Goal: Transaction & Acquisition: Purchase product/service

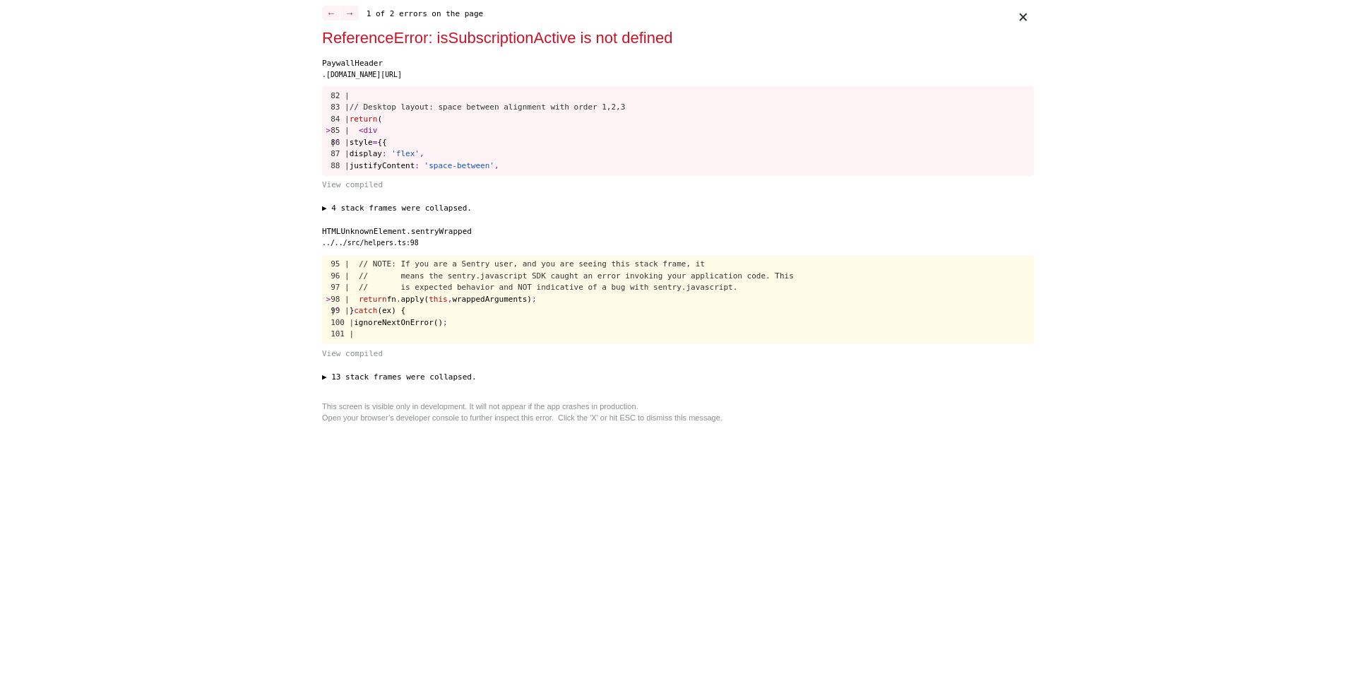
click at [540, 35] on div "ReferenceError: isSubscriptionActive is not defined" at bounding box center [666, 37] width 689 height 23
copy div "isSubscriptionActive"
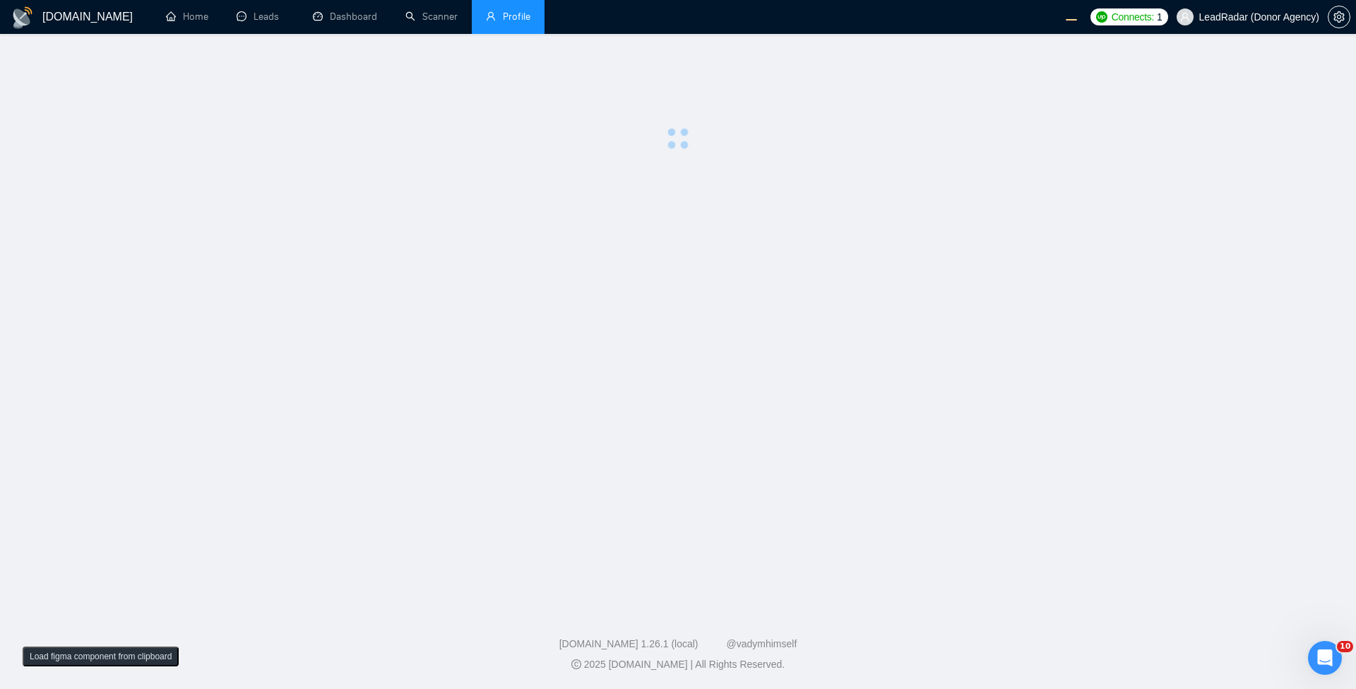
click at [507, 319] on main at bounding box center [678, 318] width 1311 height 523
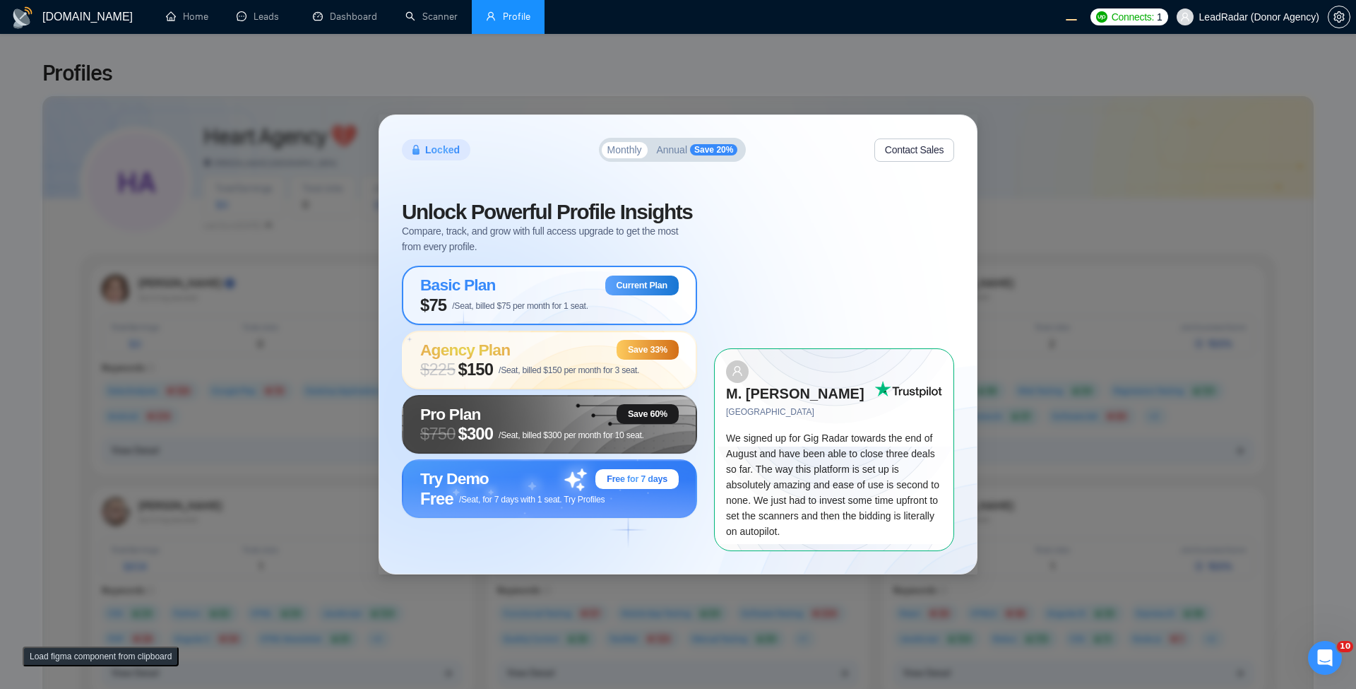
click at [1135, 202] on div "Locked Monthly Annual Save 20% Contact Sales Unlock Powerful Profile Insights C…" at bounding box center [678, 344] width 1356 height 689
click at [580, 372] on span "$ 225 $150 /Seat, billed $150 per month for 3 seat." at bounding box center [529, 370] width 219 height 20
click at [597, 375] on span "/Seat, billed $150 per month for 3 seat." at bounding box center [569, 370] width 141 height 10
click at [673, 155] on span "Annual" at bounding box center [671, 150] width 31 height 10
click at [628, 155] on span "Monthly" at bounding box center [625, 150] width 35 height 10
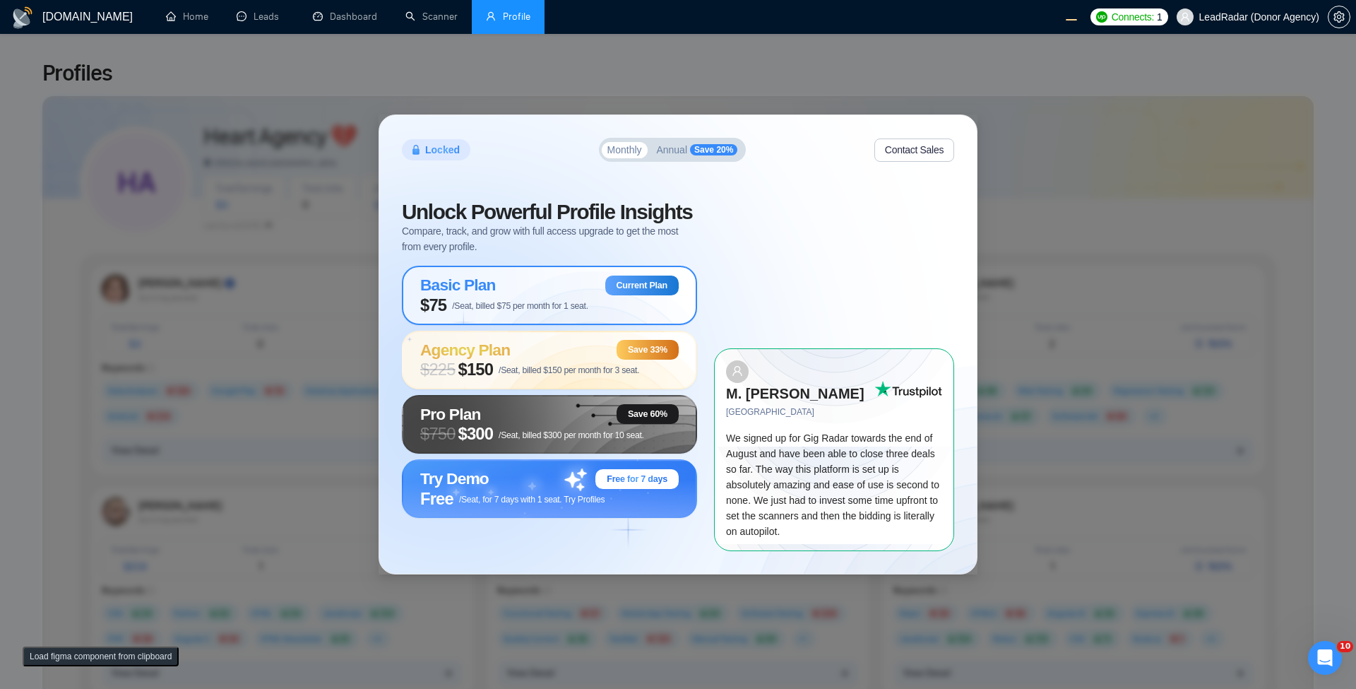
click at [668, 155] on span "Annual" at bounding box center [671, 150] width 31 height 10
click at [621, 159] on button "Monthly" at bounding box center [625, 150] width 46 height 17
click at [674, 155] on span "Annual" at bounding box center [671, 150] width 31 height 10
click at [627, 155] on span "Monthly" at bounding box center [625, 150] width 35 height 10
click at [676, 155] on span "Annual" at bounding box center [671, 150] width 31 height 10
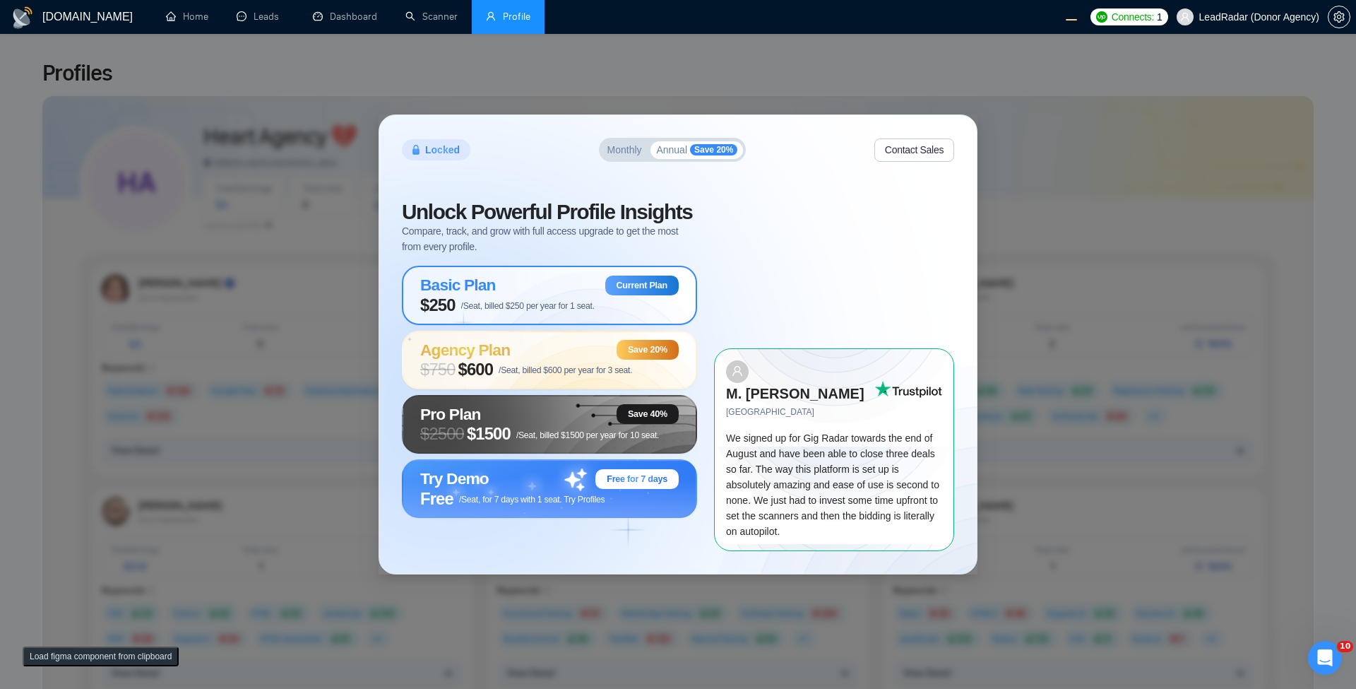
click at [627, 155] on span "Monthly" at bounding box center [625, 150] width 35 height 10
click at [656, 160] on button "Annual Save 20%" at bounding box center [697, 150] width 93 height 18
click at [605, 162] on div "Monthly Annual Save 20%" at bounding box center [673, 150] width 148 height 24
click at [627, 155] on span "Monthly" at bounding box center [625, 150] width 35 height 10
click at [668, 155] on span "Annual" at bounding box center [671, 150] width 31 height 10
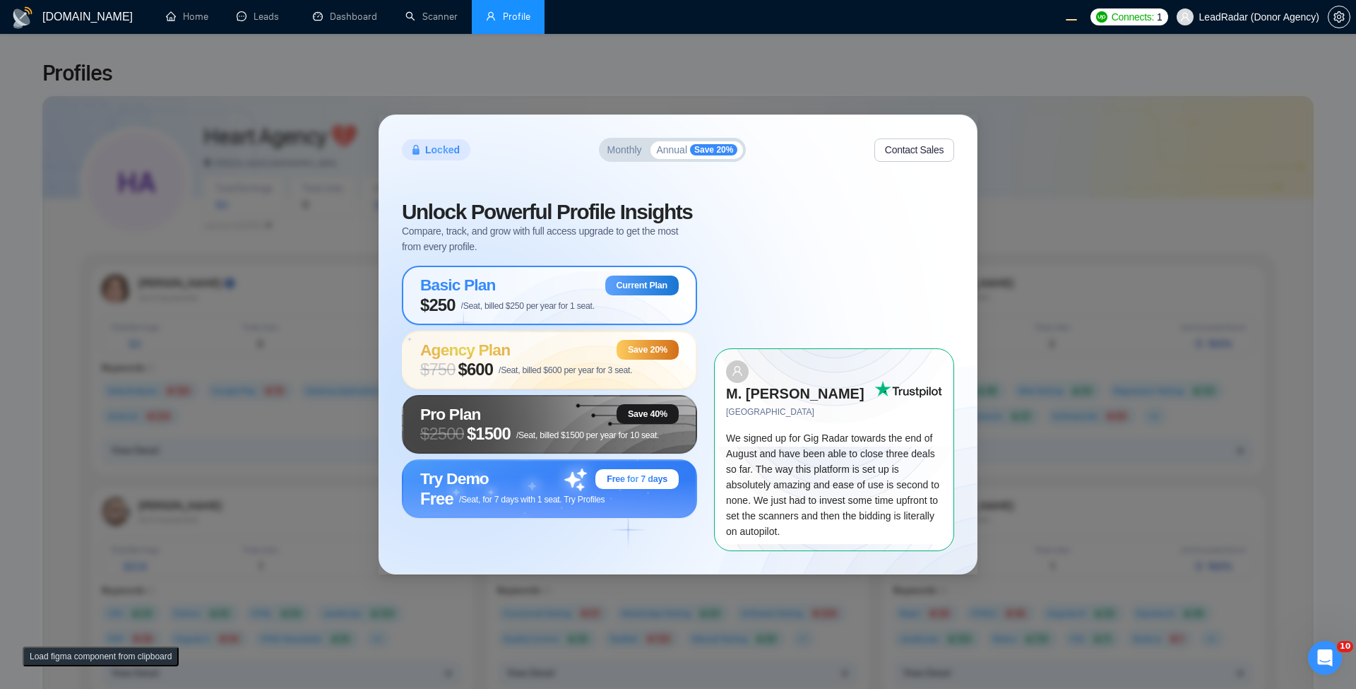
click at [629, 155] on span "Monthly" at bounding box center [625, 150] width 35 height 10
click at [682, 155] on span "Annual" at bounding box center [671, 150] width 31 height 10
click at [634, 155] on span "Monthly" at bounding box center [625, 150] width 35 height 10
click at [663, 155] on span "Annual" at bounding box center [671, 150] width 31 height 10
click at [545, 440] on span "/Seat, billed $1500 per year for 10 seat." at bounding box center [587, 435] width 143 height 10
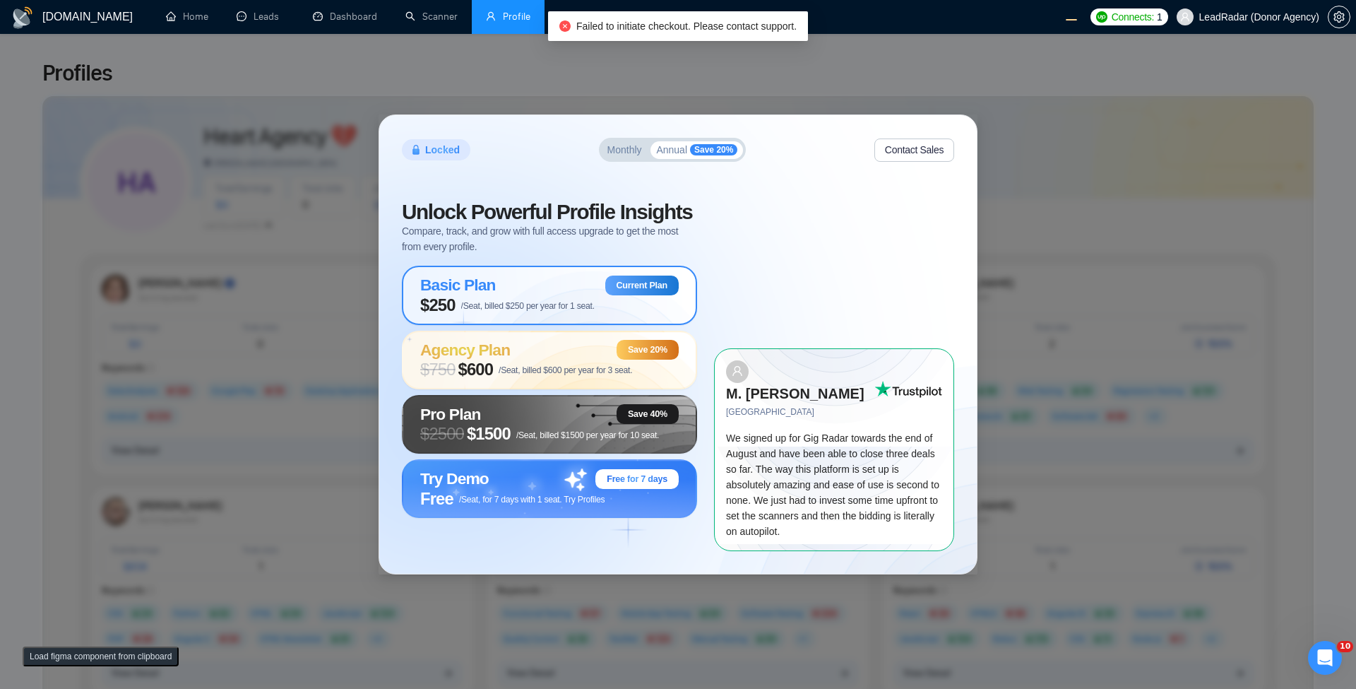
click at [629, 153] on button "Monthly" at bounding box center [625, 150] width 46 height 17
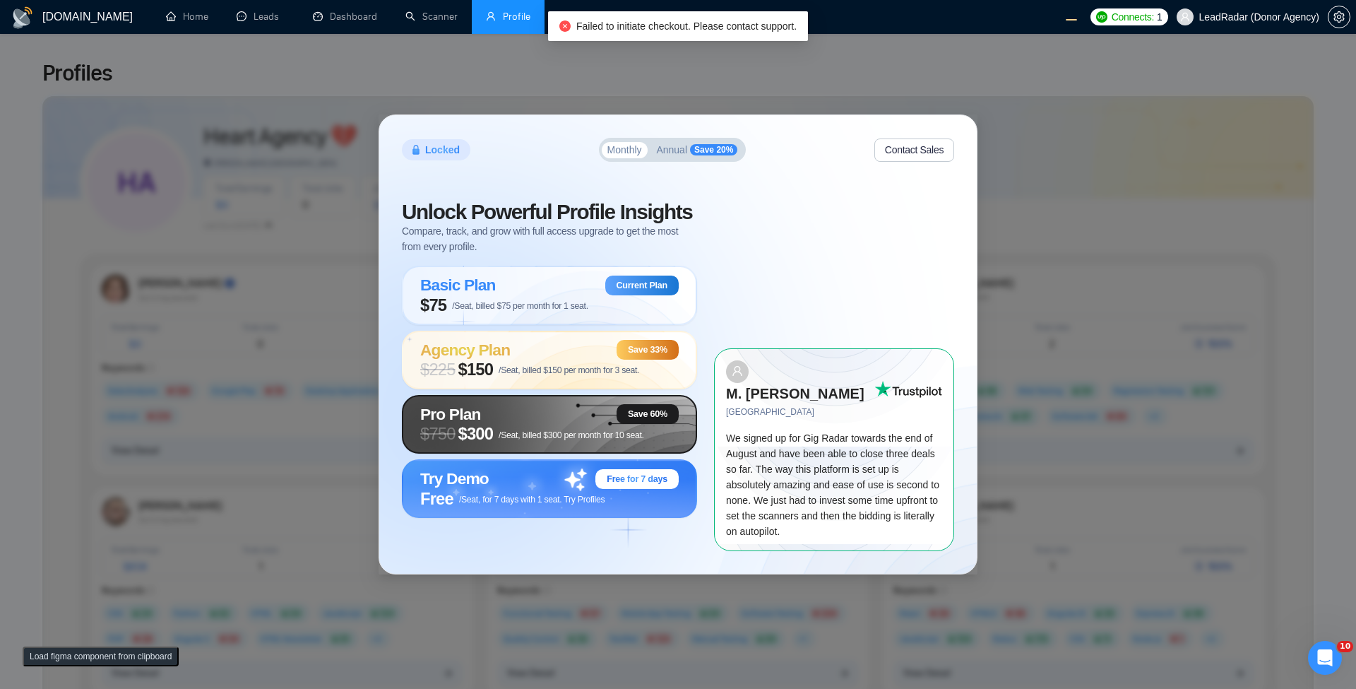
click at [510, 440] on span "/Seat, billed $300 per month for 10 seat." at bounding box center [572, 435] width 146 height 10
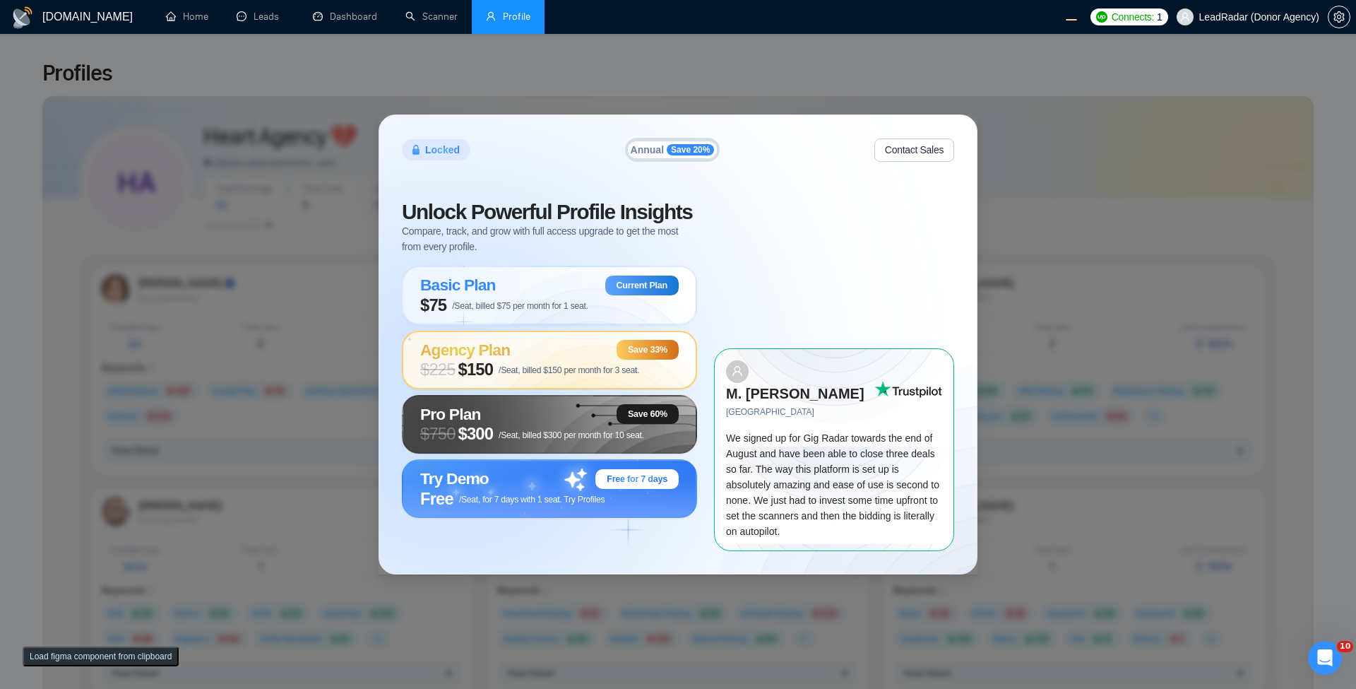
click at [550, 375] on span "/Seat, billed $150 per month for 3 seat." at bounding box center [569, 370] width 141 height 10
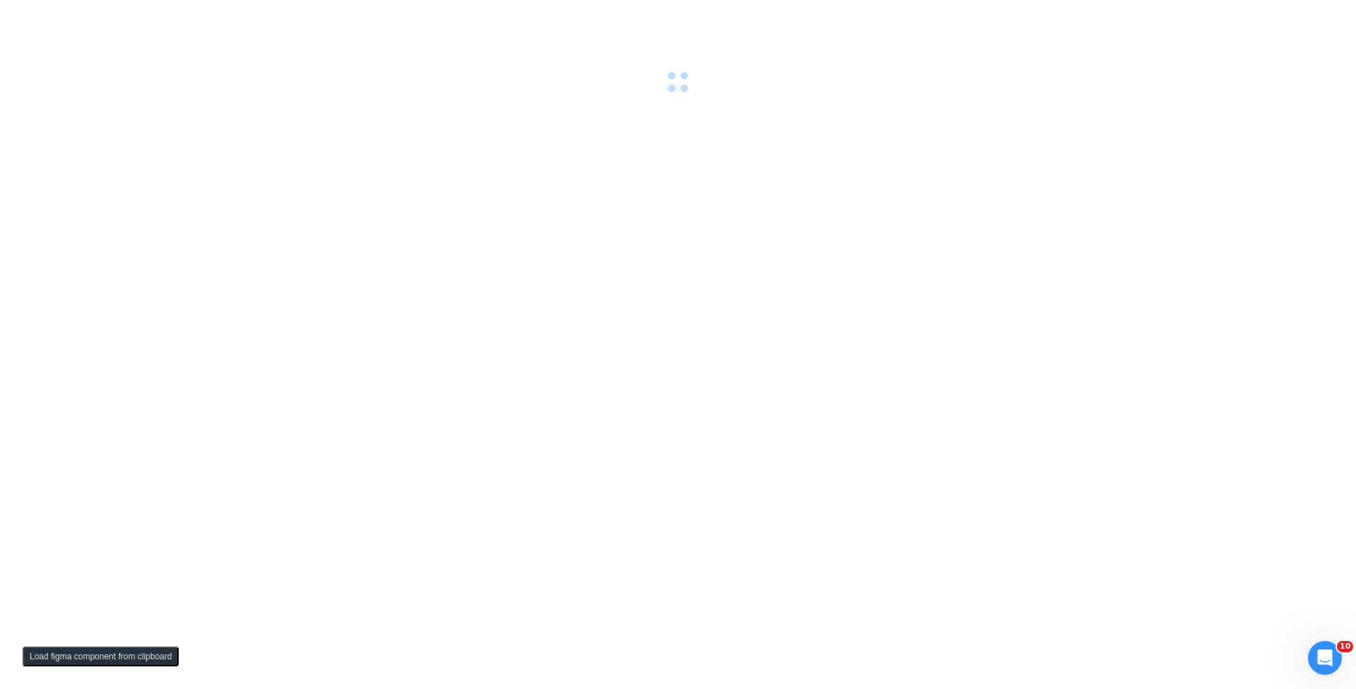
click at [977, 220] on div at bounding box center [678, 344] width 1356 height 689
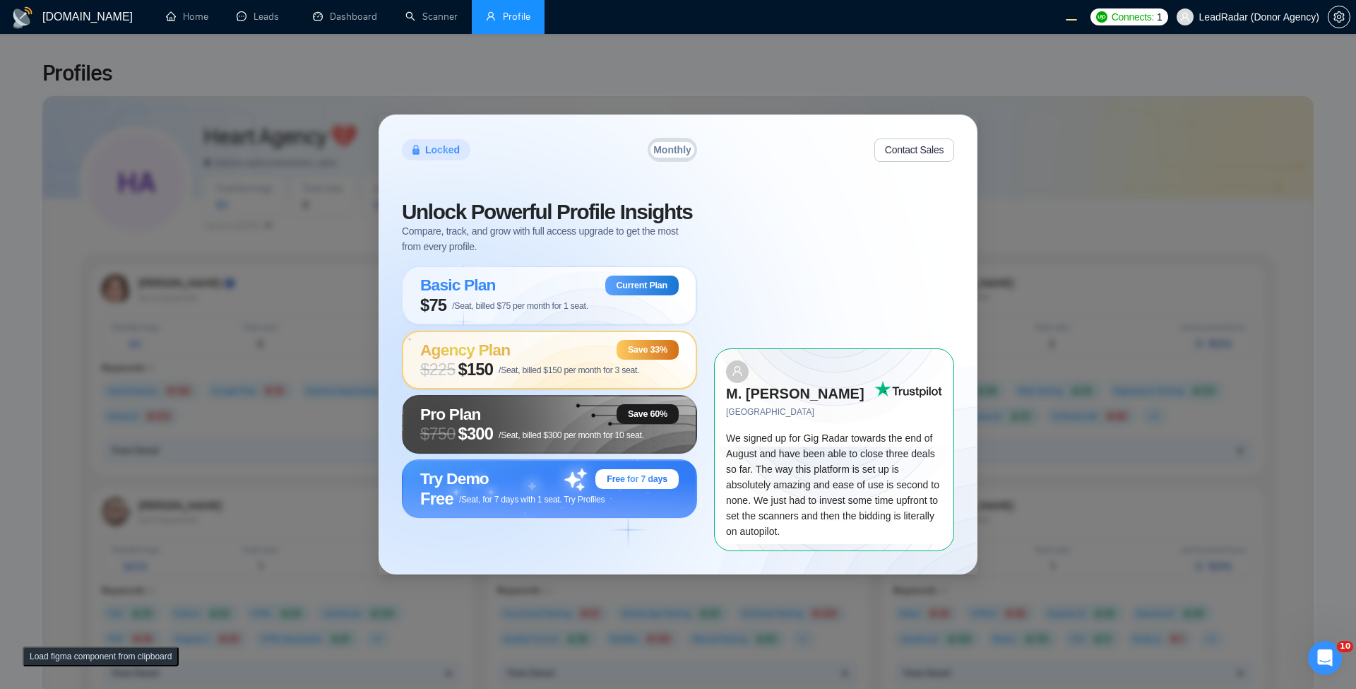
click at [528, 379] on span "$ 225 $150 /Seat, billed $150 per month for 3 seat." at bounding box center [529, 370] width 219 height 20
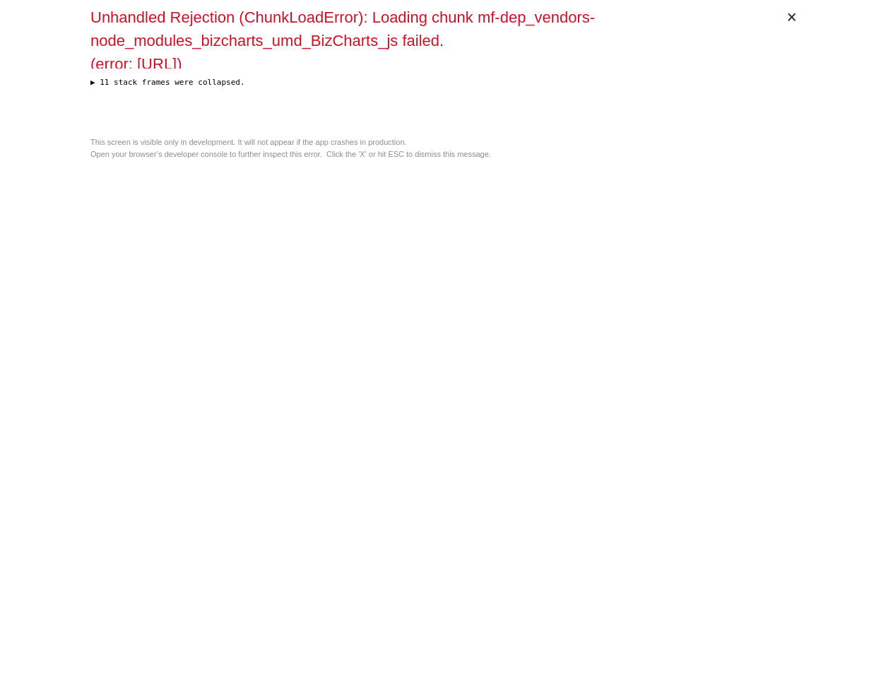
click at [323, 250] on div "× Unhandled Rejection (ChunkLoadError): Loading chunk mf-dep_vendors-node_modul…" at bounding box center [446, 344] width 723 height 689
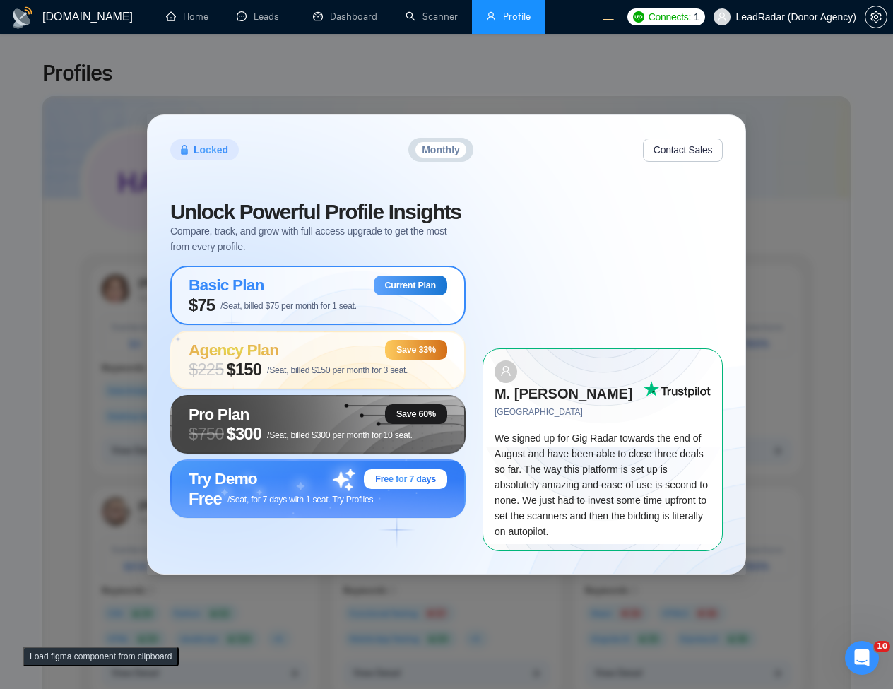
click at [100, 662] on button "Load figma component from clipboard" at bounding box center [101, 656] width 156 height 20
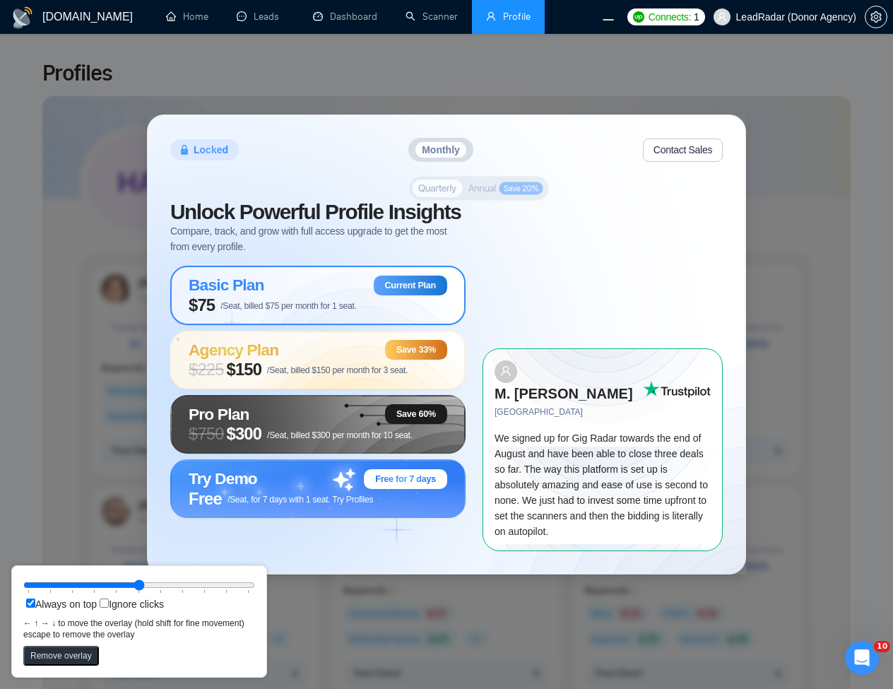
drag, startPoint x: 72, startPoint y: 16, endPoint x: 481, endPoint y: 192, distance: 445.3
click at [481, 192] on rect at bounding box center [479, 189] width 139 height 24
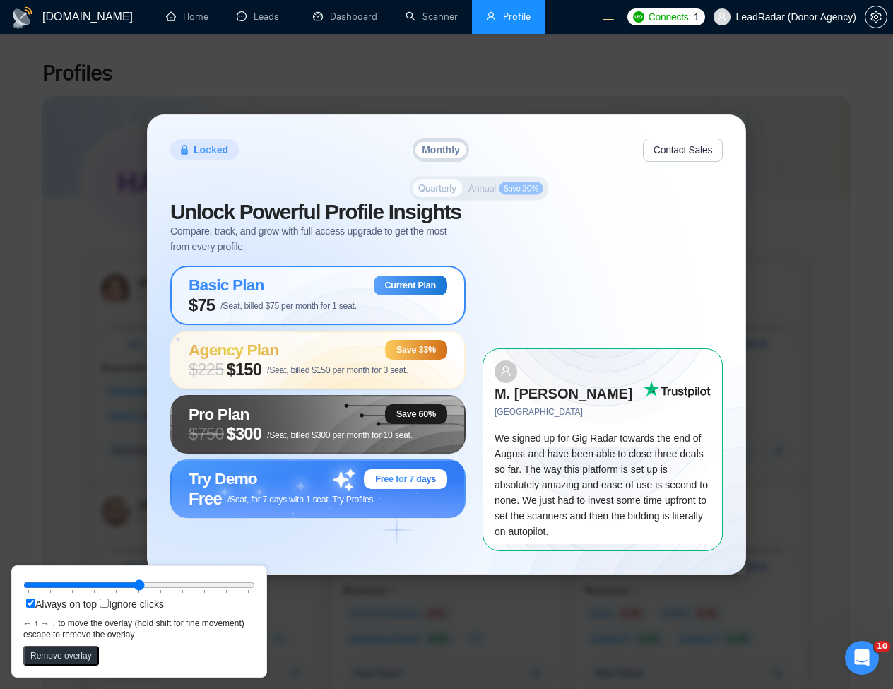
drag, startPoint x: 456, startPoint y: 157, endPoint x: 443, endPoint y: 160, distance: 13.7
click at [456, 182] on body "[DOMAIN_NAME] Home Leads Dashboard Scanner Profile Connects: 1 LeadRadar (Donor…" at bounding box center [446, 344] width 893 height 689
drag, startPoint x: 439, startPoint y: 155, endPoint x: 456, endPoint y: 155, distance: 16.3
click at [456, 155] on button "Monthly" at bounding box center [441, 150] width 52 height 16
click at [466, 189] on rect at bounding box center [481, 188] width 139 height 24
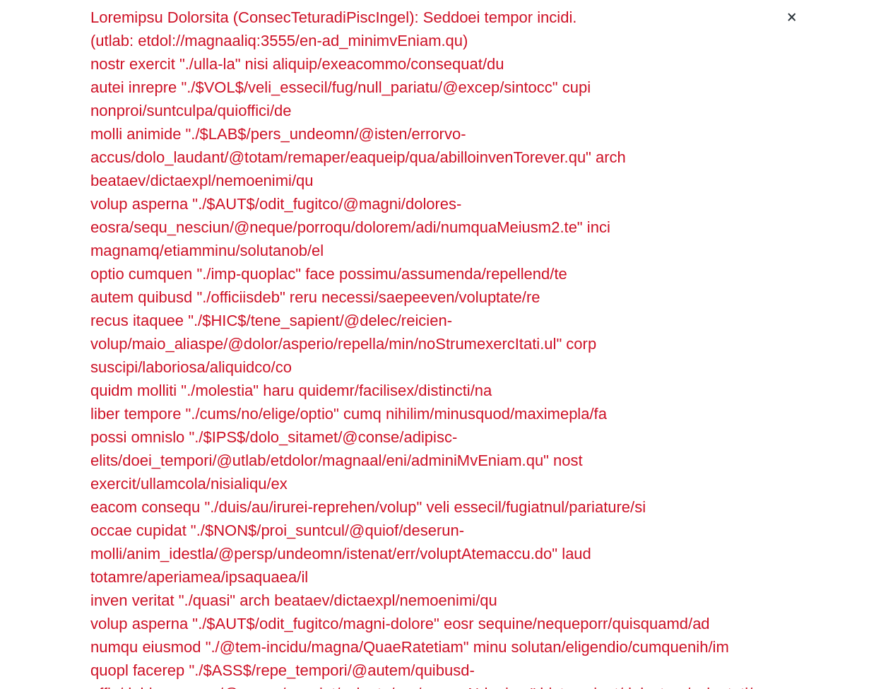
click at [564, 305] on div at bounding box center [434, 354] width 689 height 696
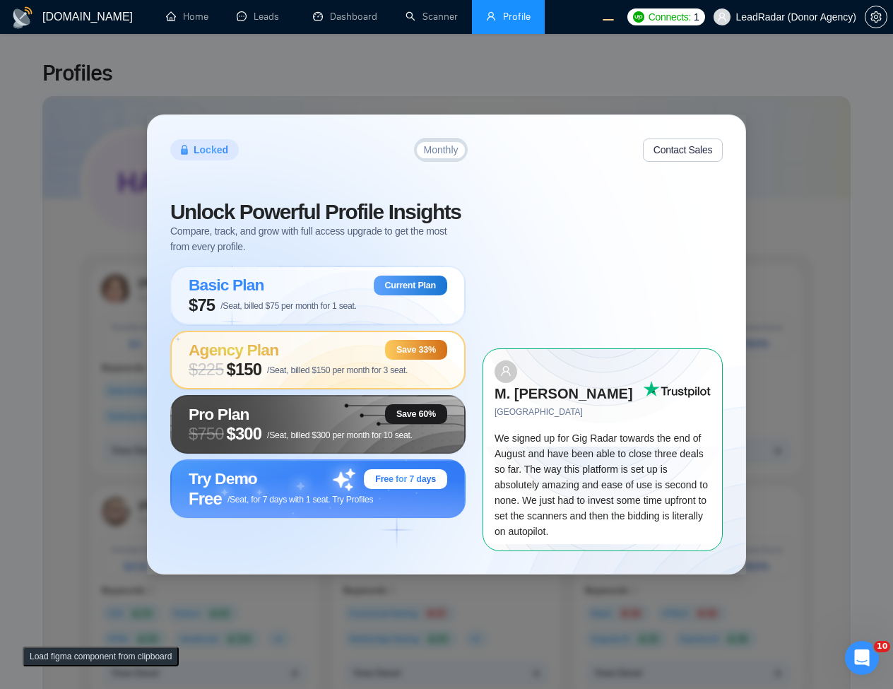
click at [355, 360] on div "Agency Plan Save 33%" at bounding box center [318, 350] width 259 height 20
click at [297, 440] on span "/Seat, billed $300 per month for 10 seat." at bounding box center [340, 435] width 146 height 10
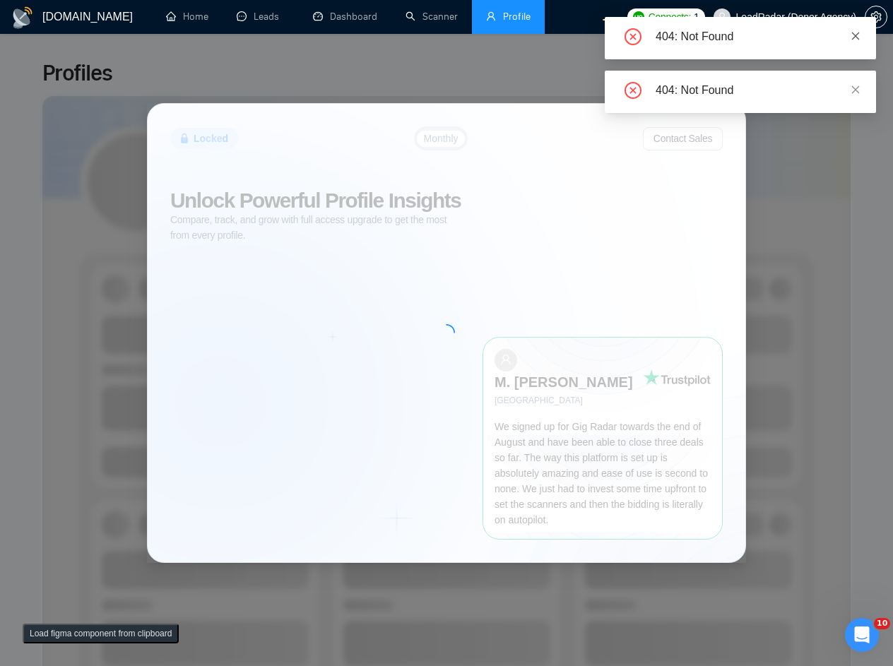
drag, startPoint x: 867, startPoint y: 35, endPoint x: 854, endPoint y: 36, distance: 12.8
click at [865, 35] on div "404: Not Found" at bounding box center [740, 38] width 271 height 42
click at [853, 36] on icon "close" at bounding box center [856, 36] width 10 height 10
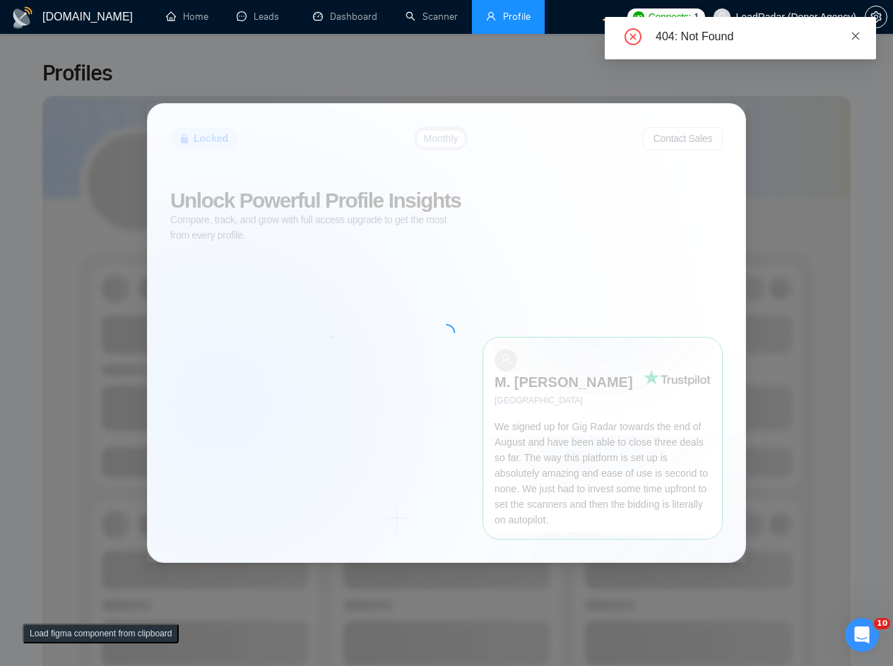
click at [859, 33] on icon "close" at bounding box center [856, 36] width 10 height 10
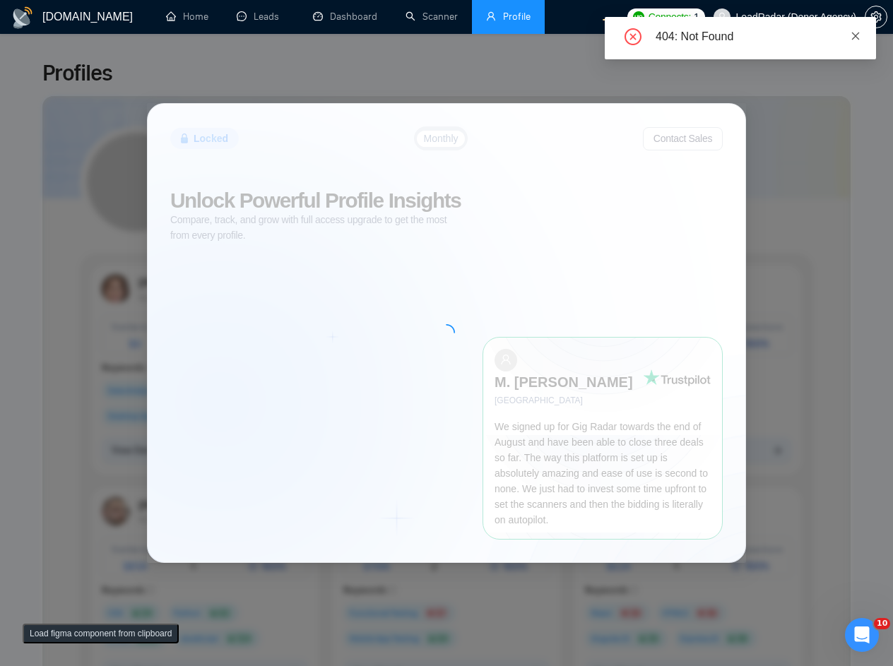
click at [860, 40] on icon "close" at bounding box center [856, 36] width 10 height 10
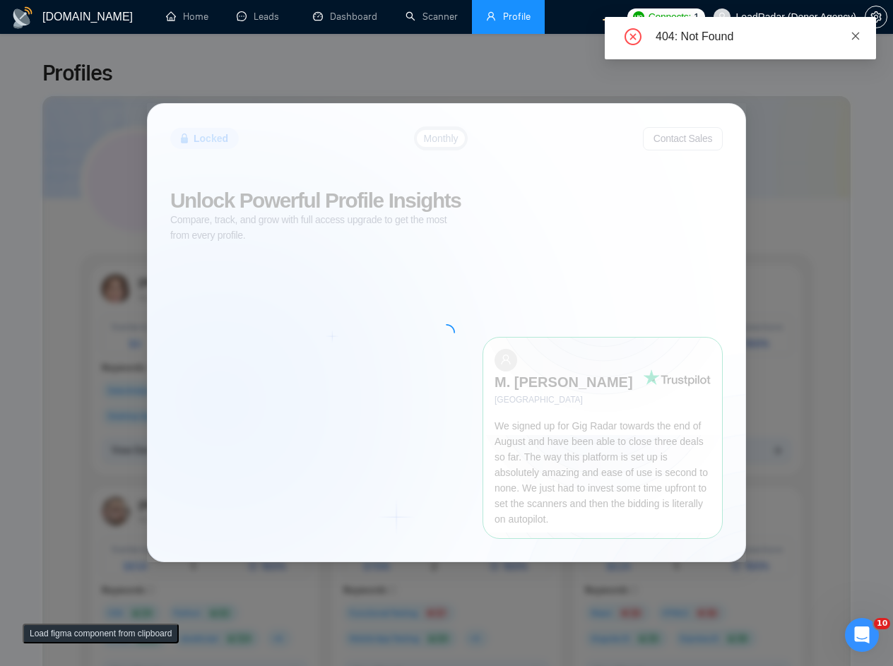
click at [855, 30] on link at bounding box center [856, 36] width 10 height 16
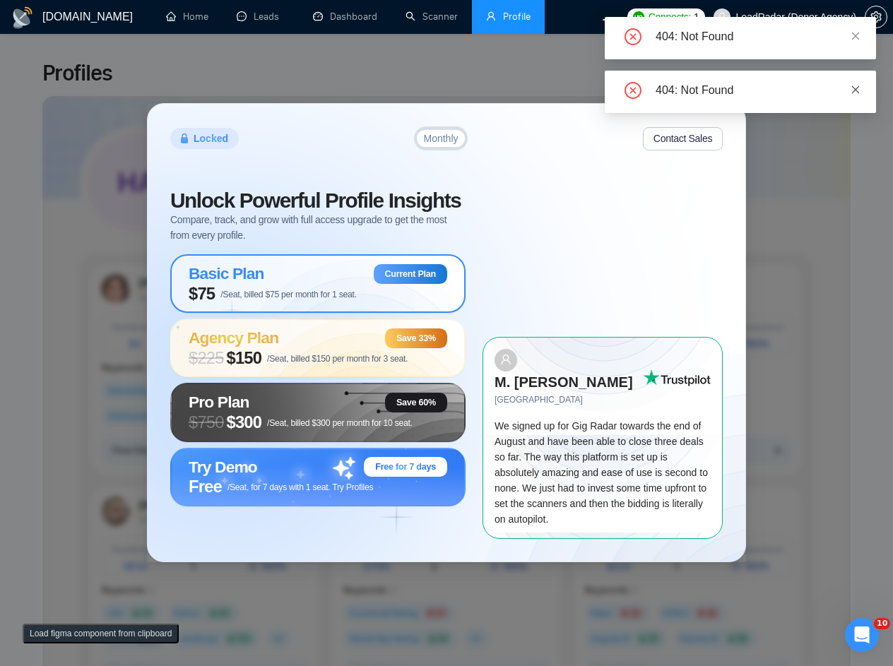
click at [856, 88] on icon "close" at bounding box center [856, 90] width 10 height 10
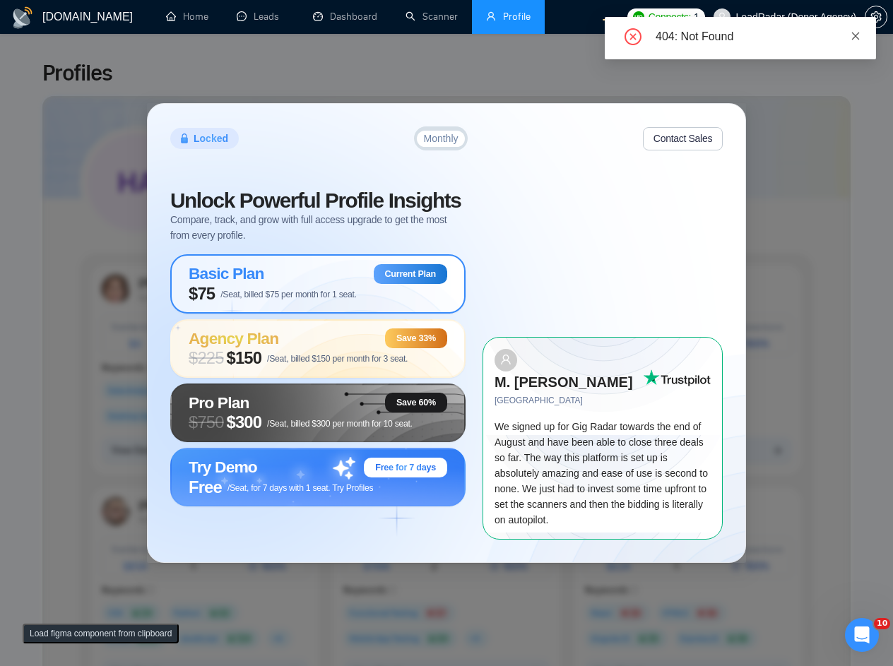
click at [858, 31] on icon "close" at bounding box center [856, 36] width 10 height 10
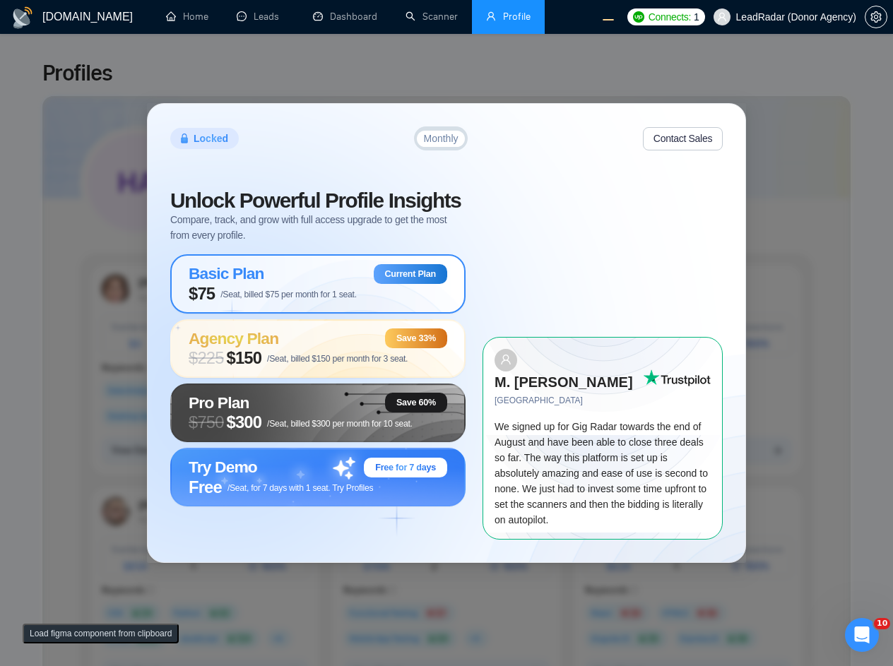
click at [512, 150] on div "Locked Monthly Contact Sales" at bounding box center [446, 138] width 552 height 24
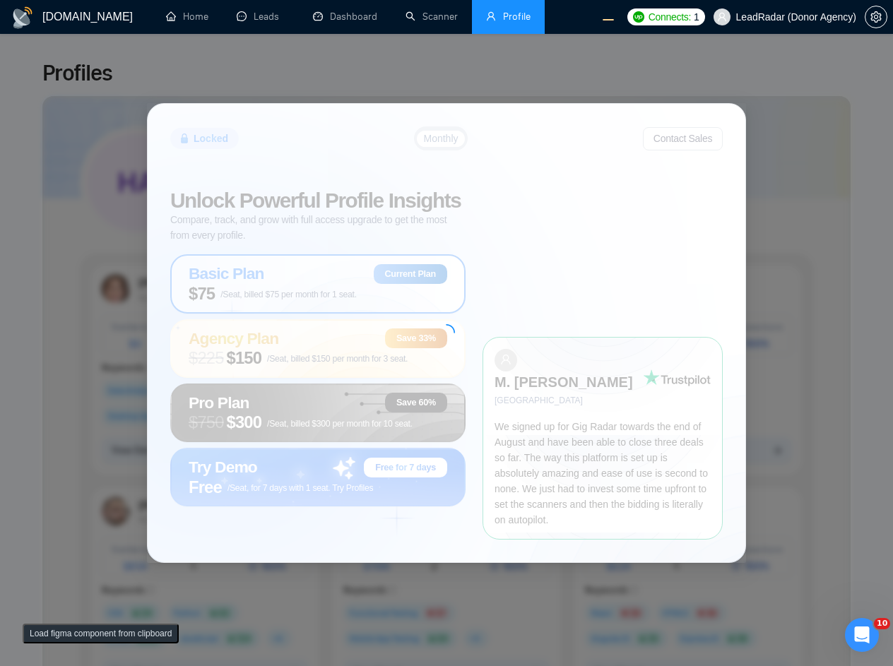
click at [721, 196] on div at bounding box center [447, 333] width 598 height 458
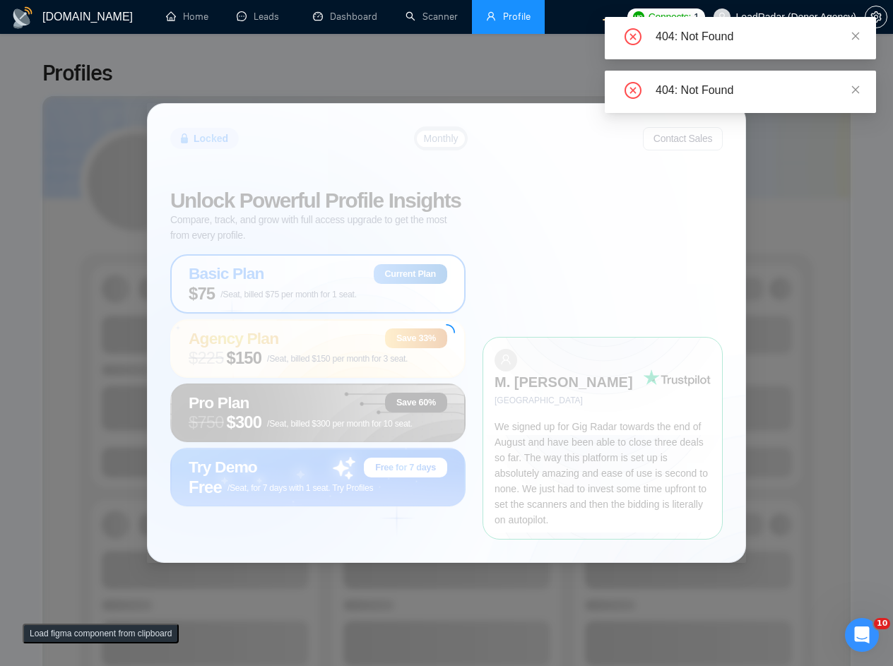
click at [856, 88] on icon "close" at bounding box center [856, 89] width 8 height 8
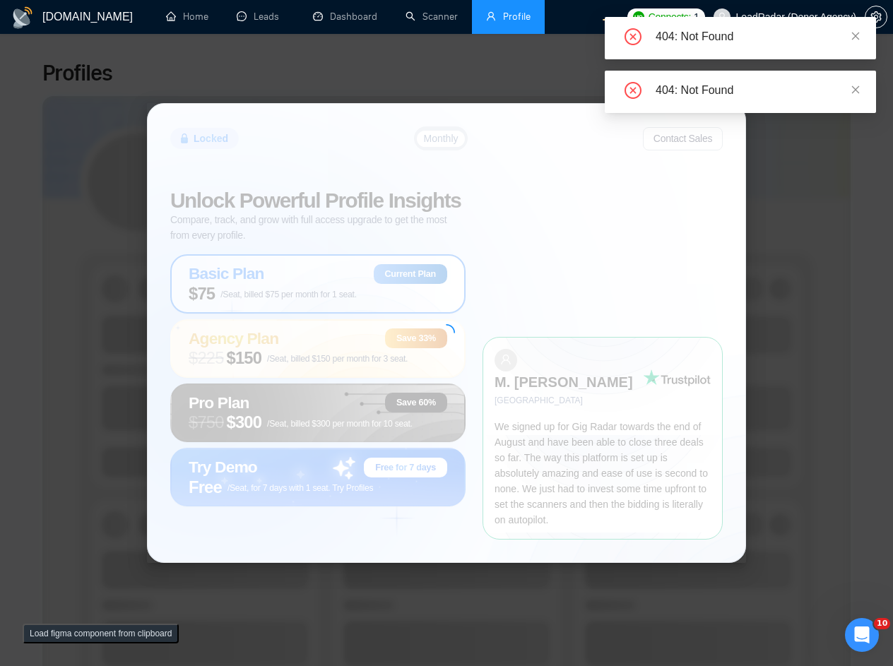
click at [474, 97] on div "Locked Monthly Contact Sales Unlock Powerful Profile Insights Compare, track, a…" at bounding box center [446, 333] width 893 height 666
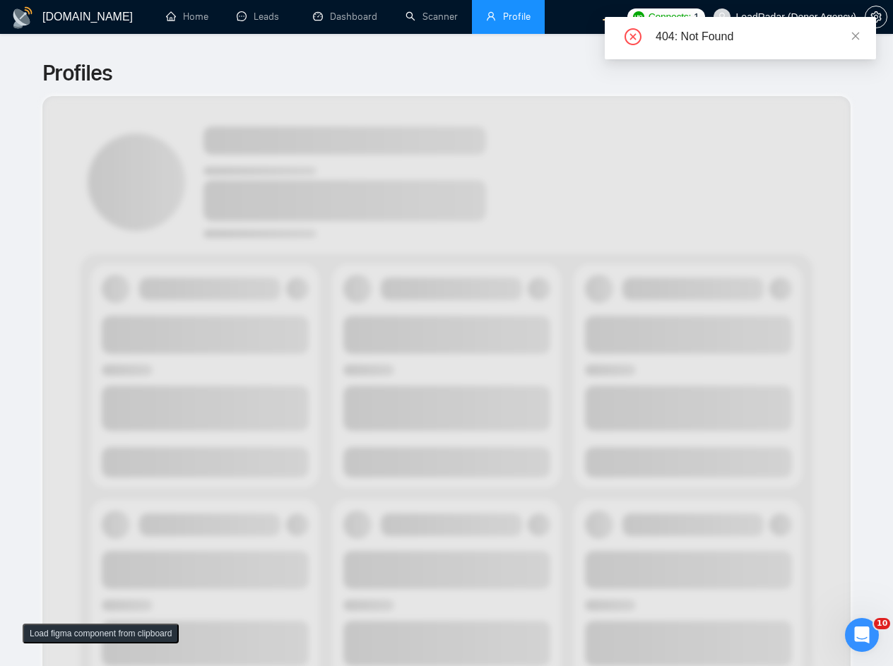
click at [860, 35] on icon "close" at bounding box center [856, 36] width 10 height 10
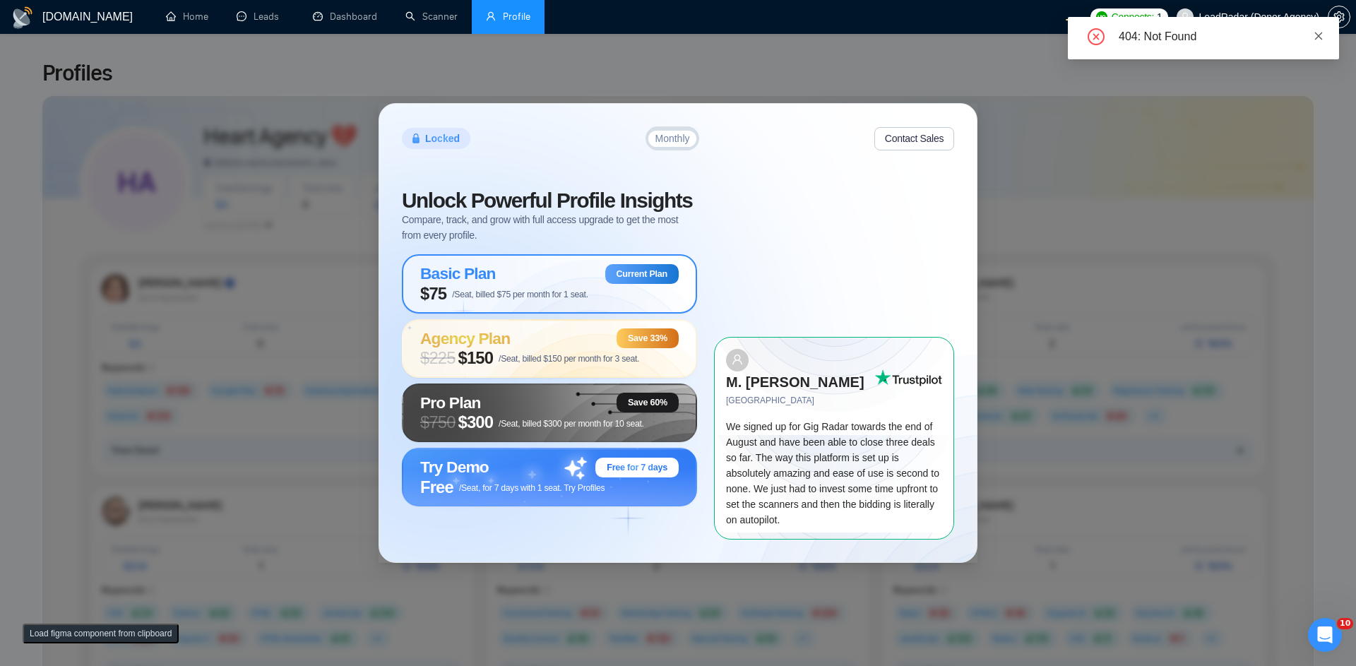
click at [1322, 32] on icon "close" at bounding box center [1319, 36] width 10 height 10
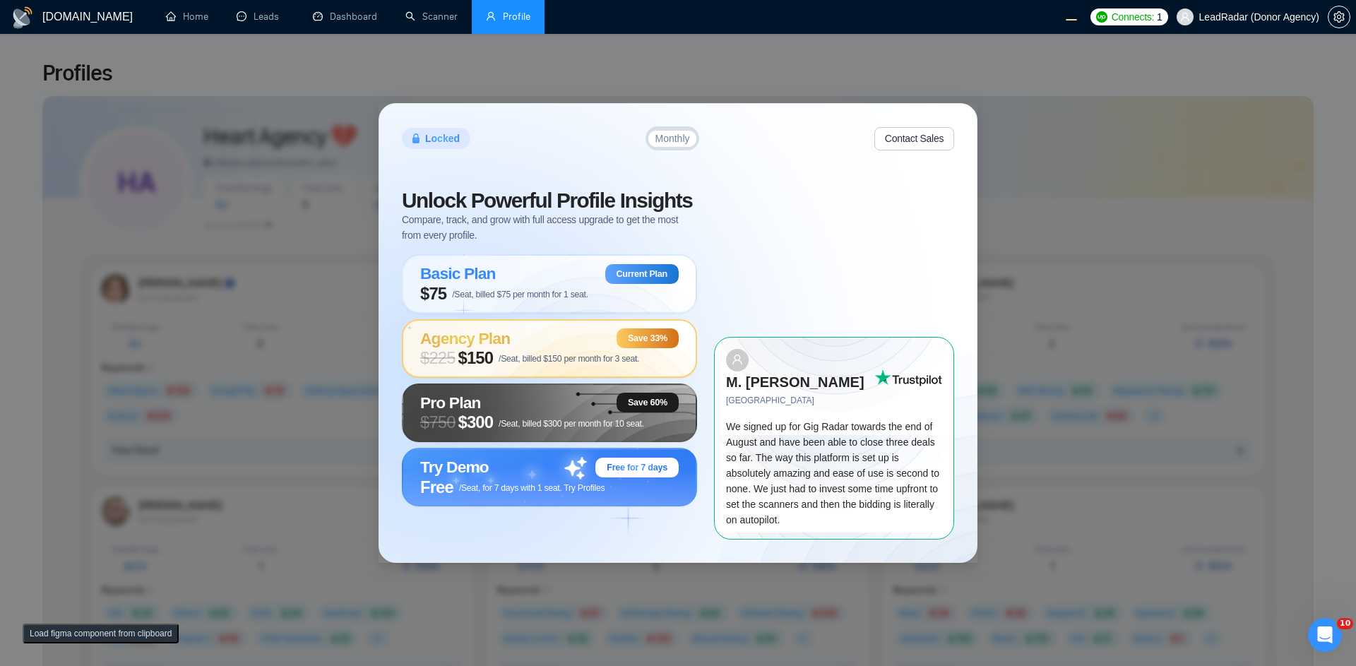
click at [527, 365] on span "$ 225 $150 /Seat, billed $150 per month for 3 seat." at bounding box center [529, 358] width 219 height 20
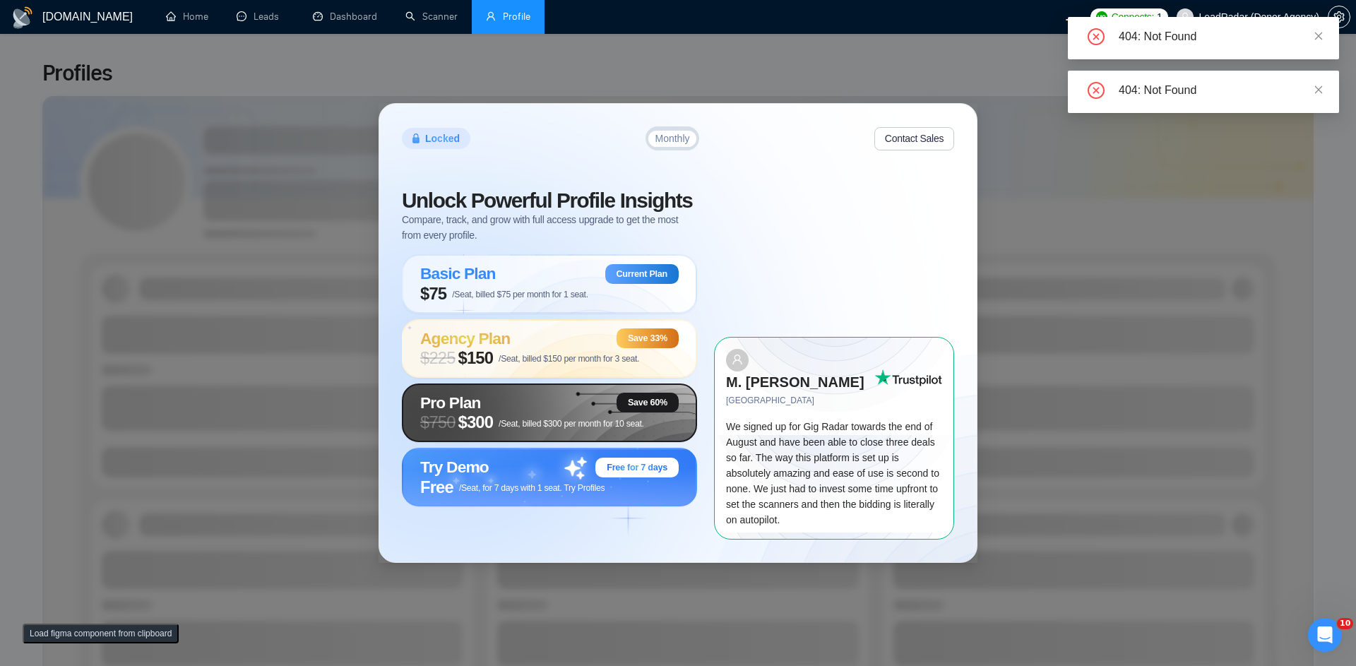
click at [490, 410] on div "Pro Plan Save 60%" at bounding box center [549, 403] width 259 height 20
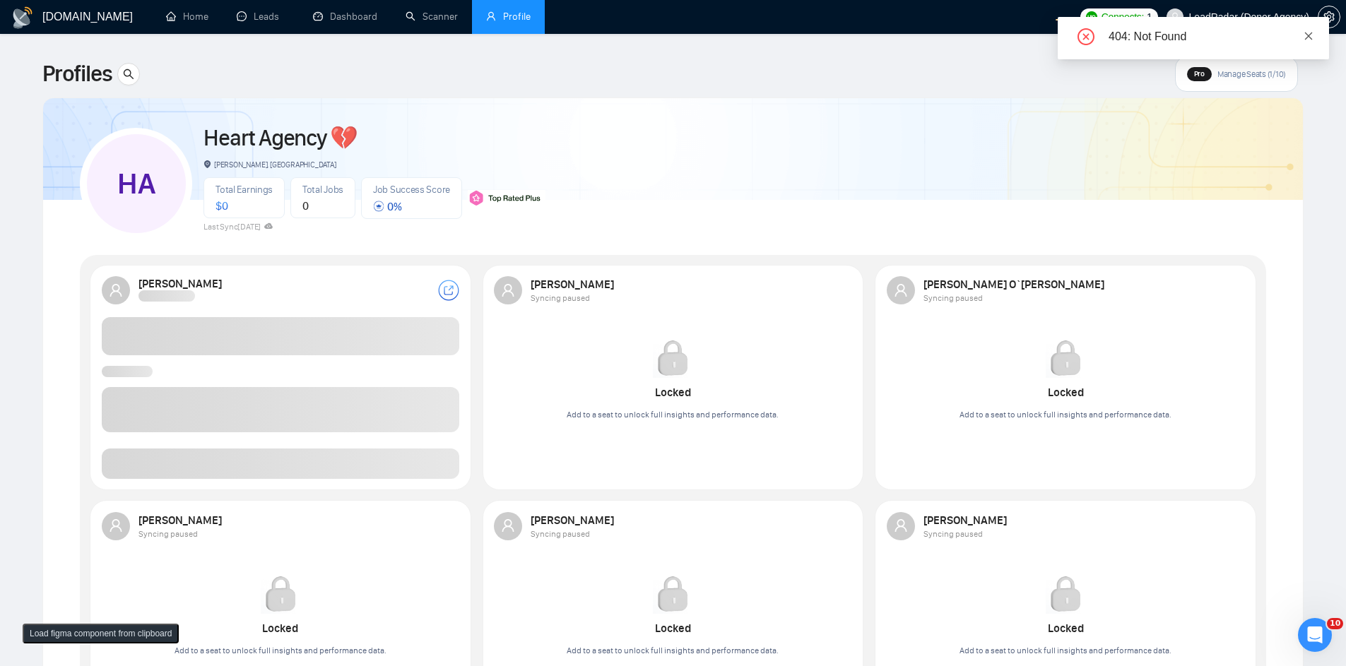
click at [1311, 32] on icon "close" at bounding box center [1309, 36] width 8 height 8
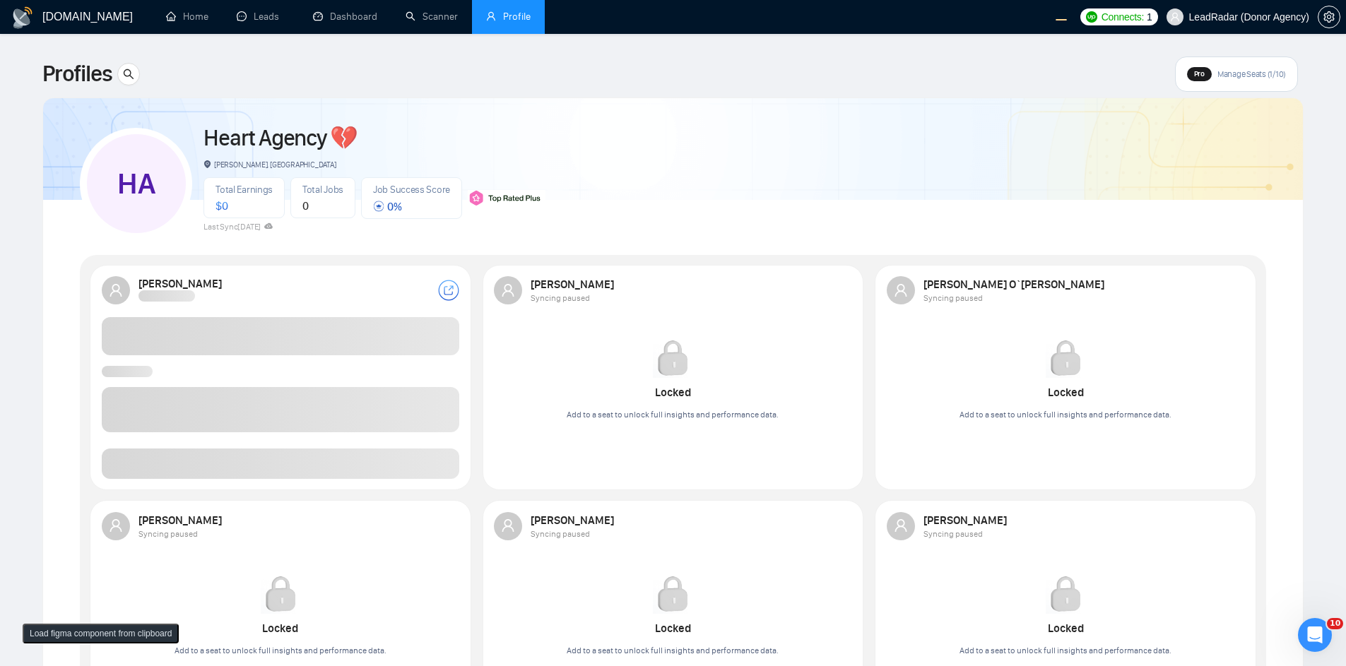
click at [922, 116] on div "HA Heart Agency 💔 Boardman, United States Total Earnings $ 0 Total Jobs 0 Job S…" at bounding box center [673, 177] width 1186 height 125
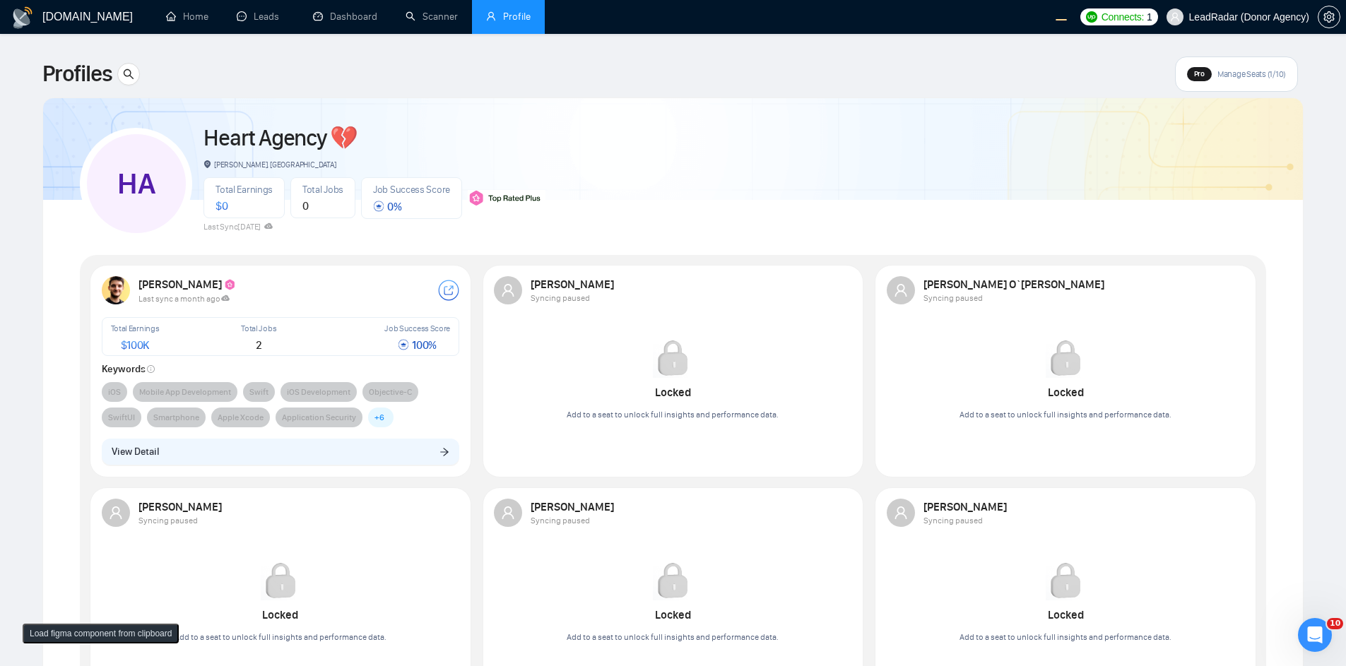
click at [1263, 80] on div "Pro Manage Seats (1/10)" at bounding box center [1236, 74] width 123 height 35
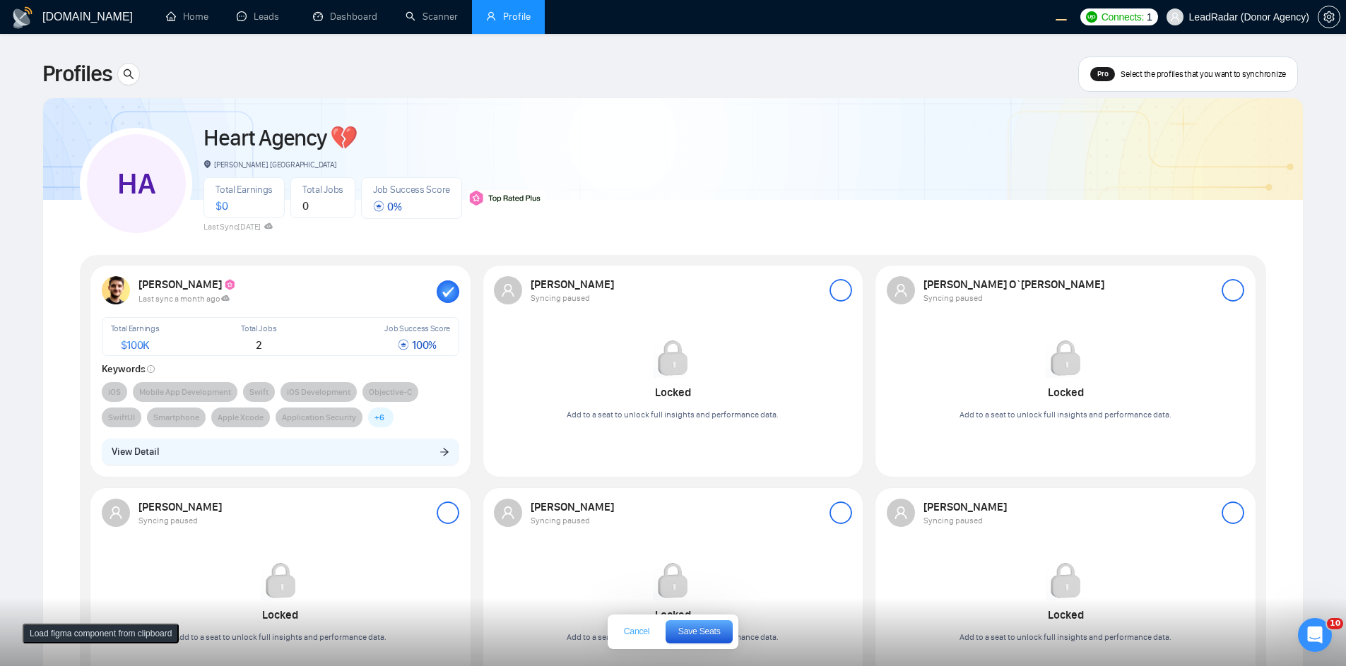
click at [641, 641] on button "Cancel" at bounding box center [636, 632] width 47 height 23
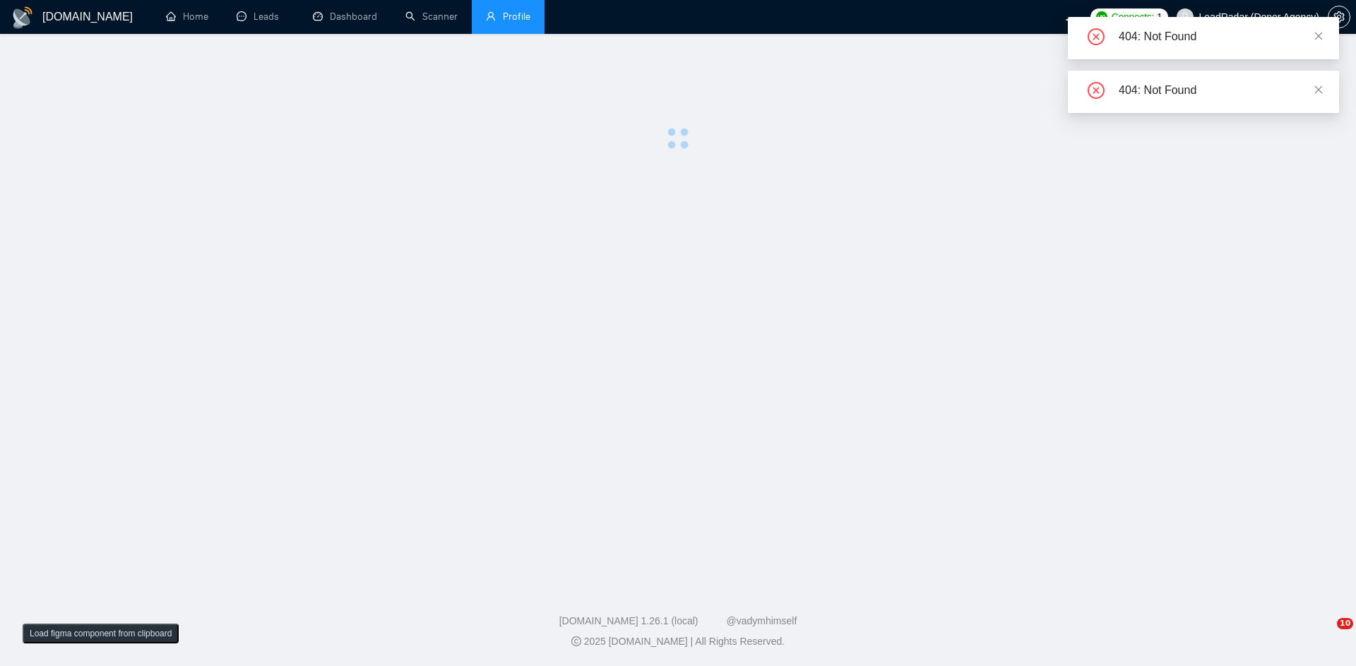
click at [1322, 28] on div "404: Not Found" at bounding box center [1203, 38] width 271 height 42
click at [1319, 32] on icon "close" at bounding box center [1319, 36] width 10 height 10
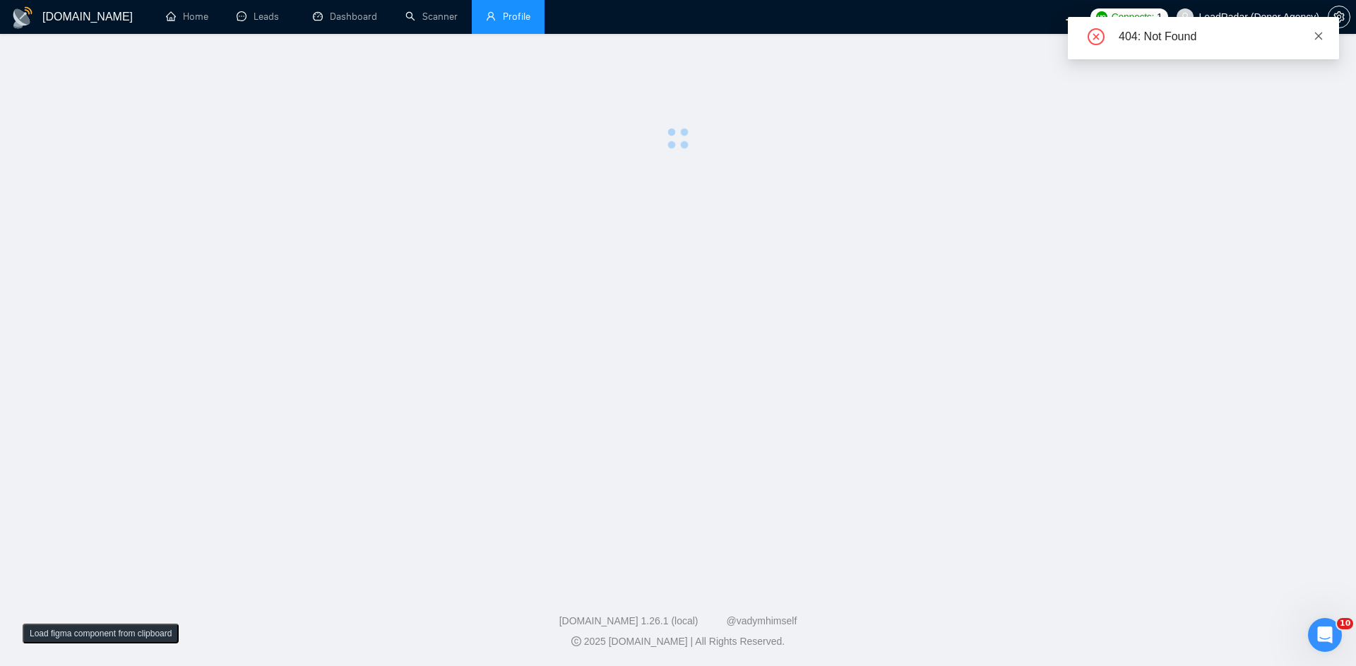
click at [1316, 37] on icon "close" at bounding box center [1319, 36] width 10 height 10
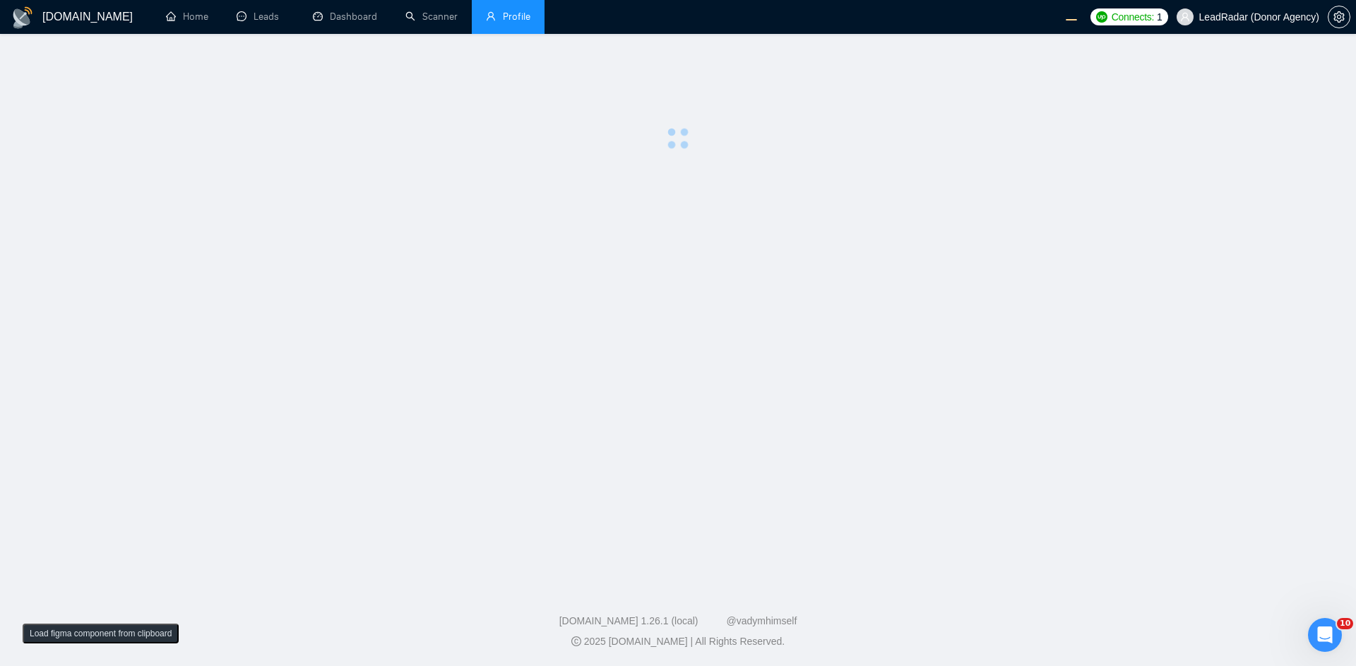
click at [945, 259] on main at bounding box center [678, 307] width 1311 height 501
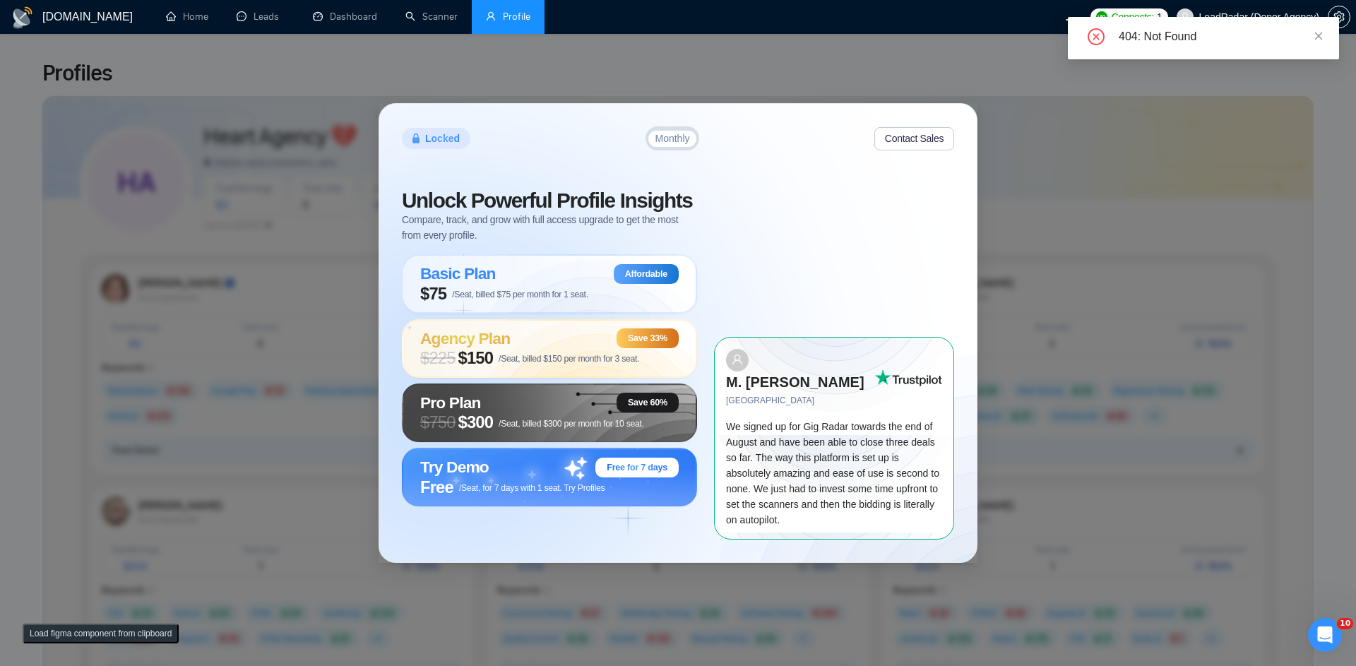
click at [928, 150] on button "Contact Sales" at bounding box center [915, 138] width 80 height 23
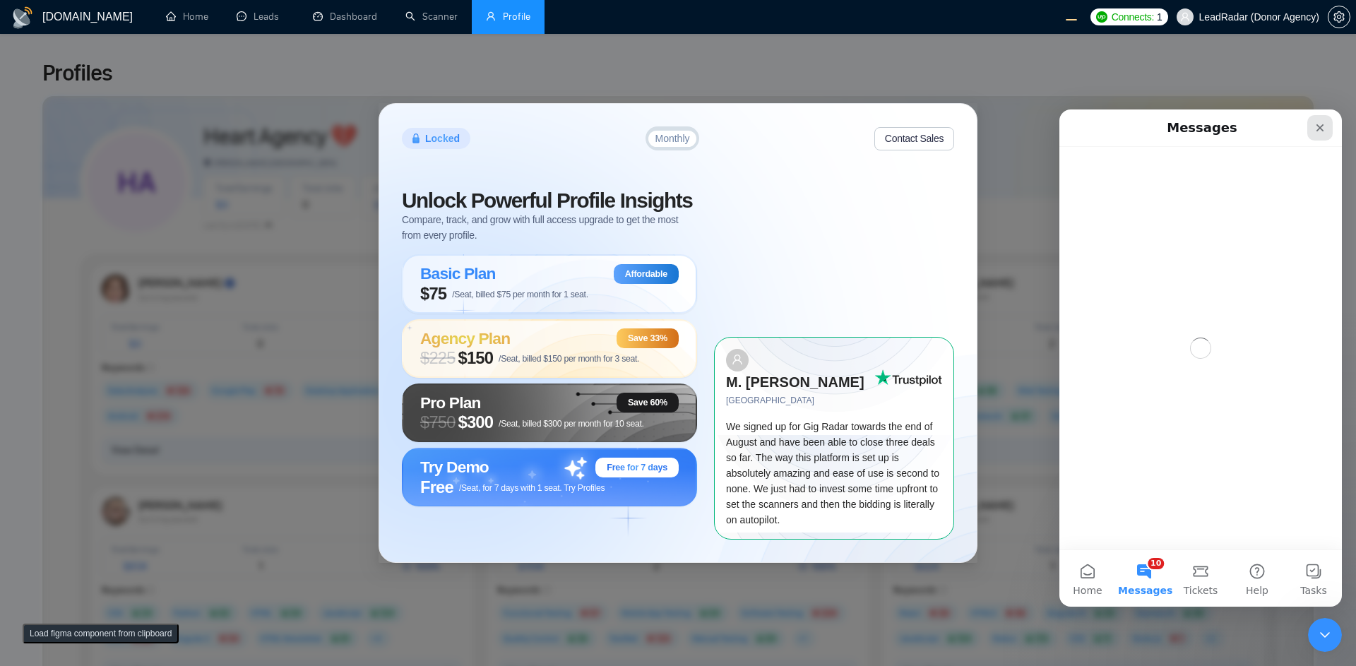
click at [1316, 126] on icon "Close" at bounding box center [1320, 127] width 11 height 11
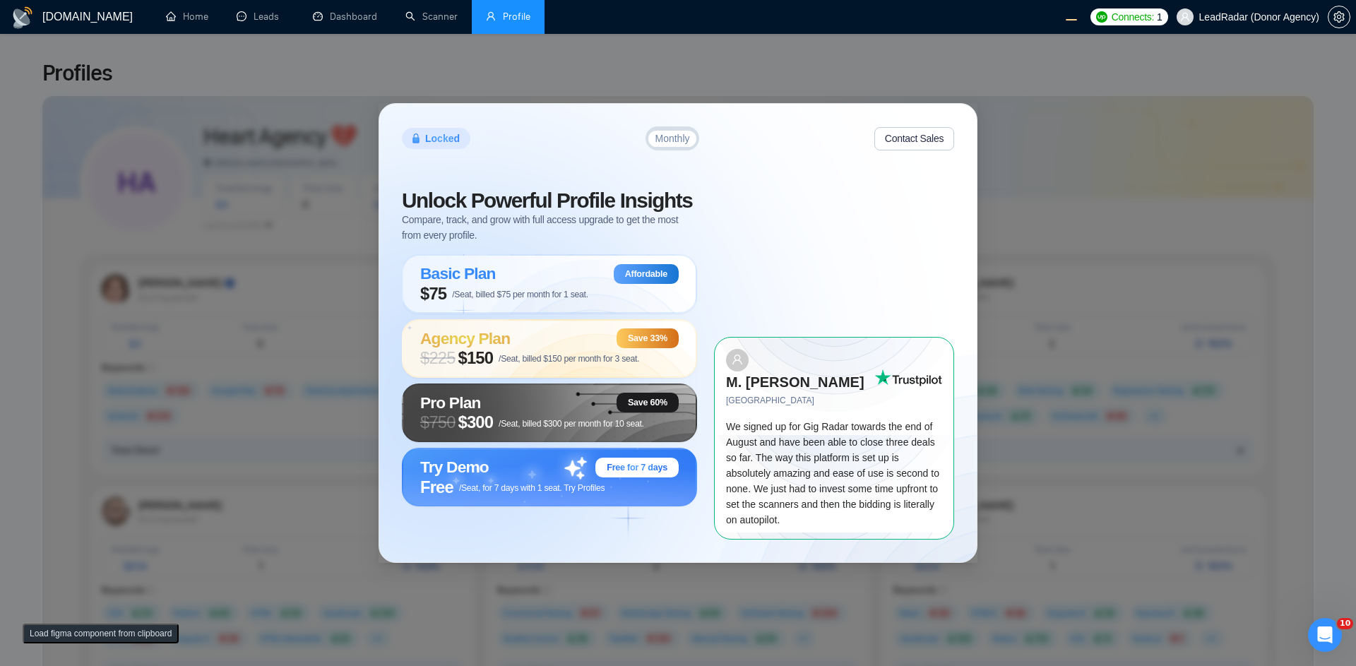
click at [673, 143] on span "Monthly" at bounding box center [672, 139] width 35 height 10
click at [677, 143] on span "Monthly" at bounding box center [672, 139] width 35 height 10
click at [739, 150] on div "Locked Monthly Contact Sales" at bounding box center [678, 138] width 552 height 24
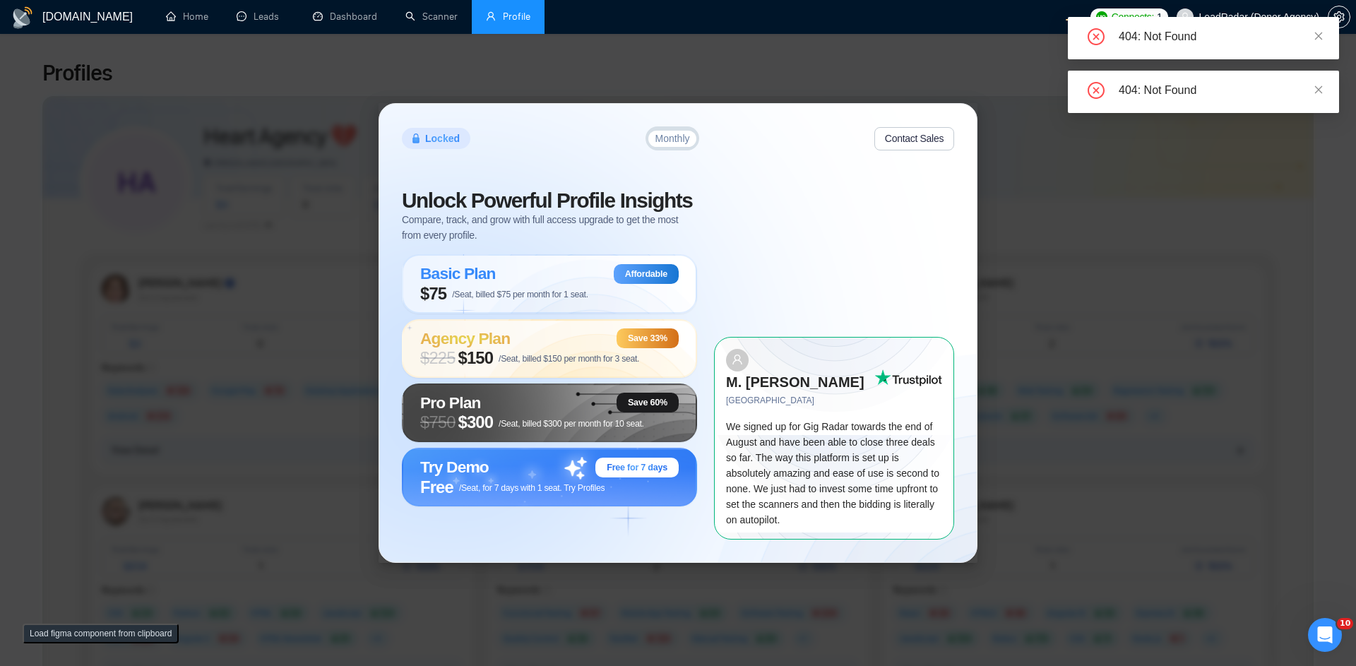
click at [1012, 196] on div "Locked Monthly Contact Sales Unlock Powerful Profile Insights Compare, track, a…" at bounding box center [678, 333] width 1356 height 666
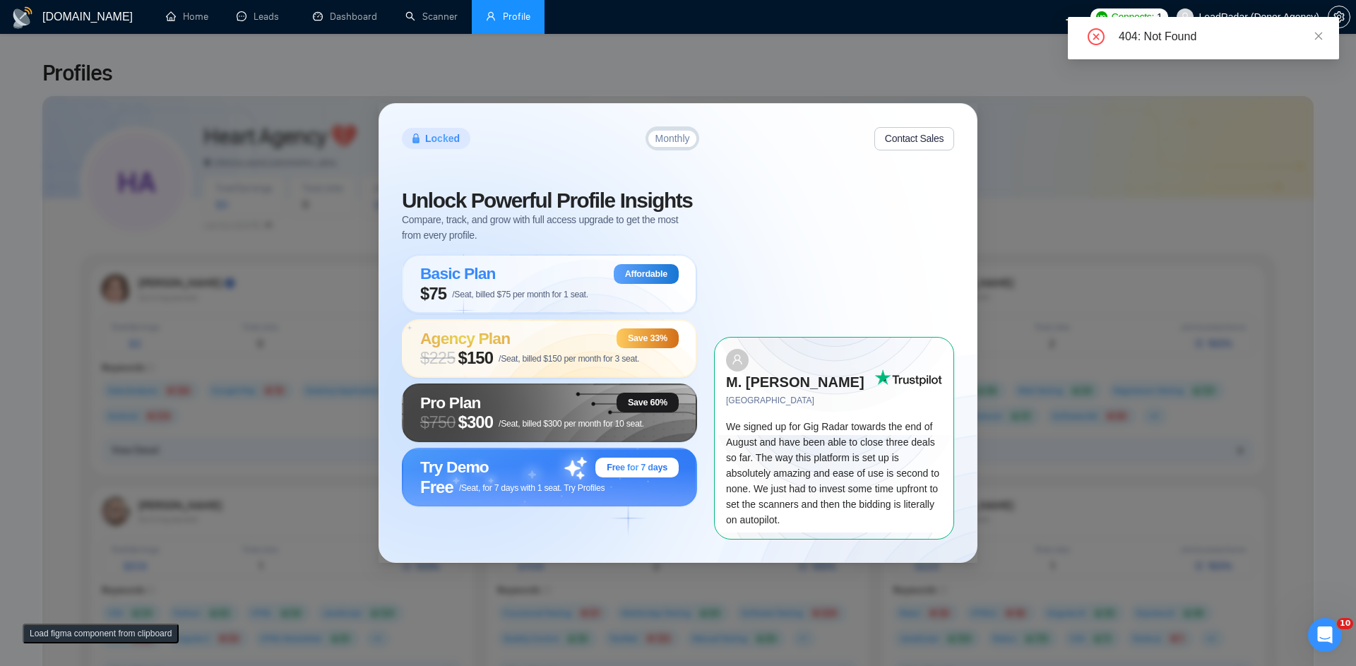
click at [1327, 39] on div "404: Not Found" at bounding box center [1203, 38] width 271 height 42
click at [1315, 37] on icon "close" at bounding box center [1319, 36] width 10 height 10
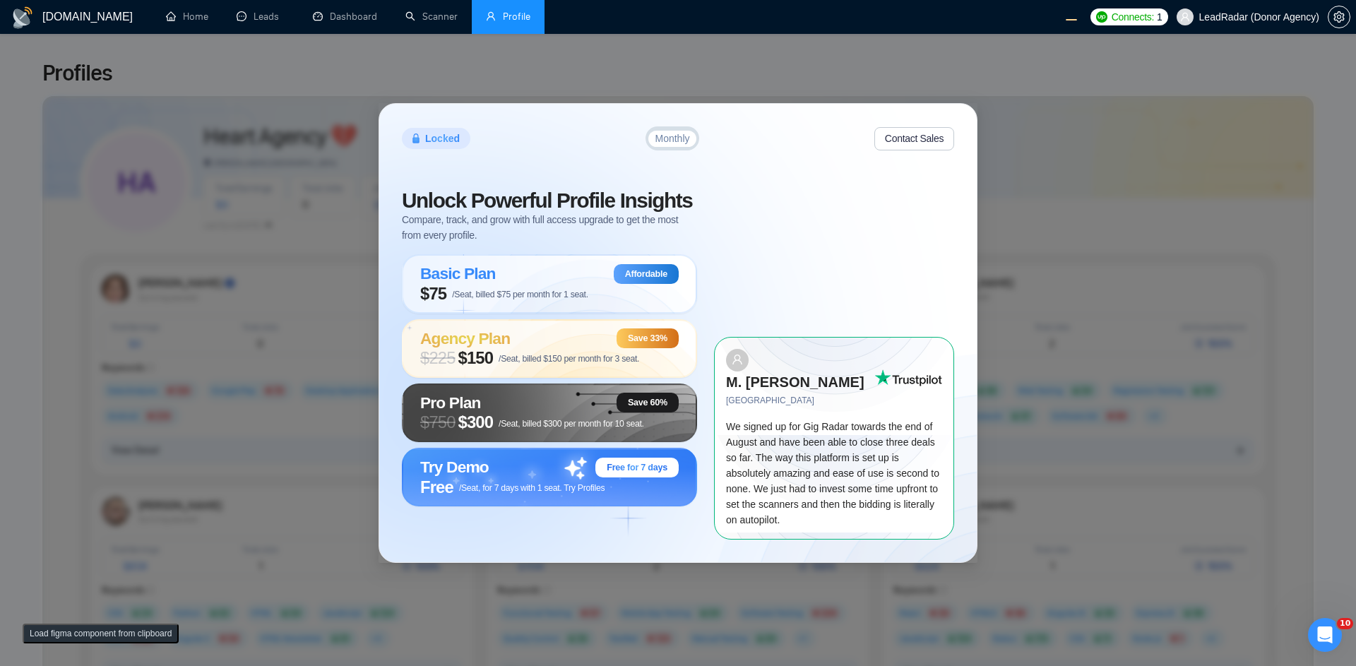
click at [632, 84] on div "Locked Monthly Contact Sales Unlock Powerful Profile Insights Compare, track, a…" at bounding box center [678, 333] width 1356 height 666
drag, startPoint x: 0, startPoint y: 0, endPoint x: 1002, endPoint y: 452, distance: 1099.7
click at [1002, 452] on div "Locked Monthly Contact Sales Unlock Powerful Profile Insights Compare, track, a…" at bounding box center [678, 333] width 1356 height 666
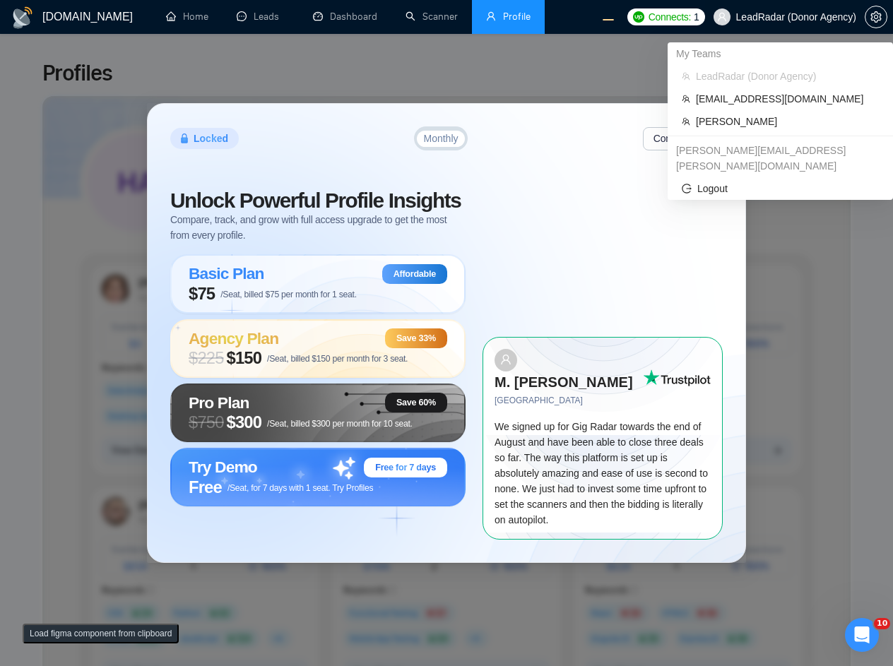
click at [833, 23] on span "LeadRadar (Donor Agency)" at bounding box center [785, 16] width 160 height 45
click at [787, 97] on span "[EMAIL_ADDRESS][DOMAIN_NAME]" at bounding box center [787, 99] width 183 height 16
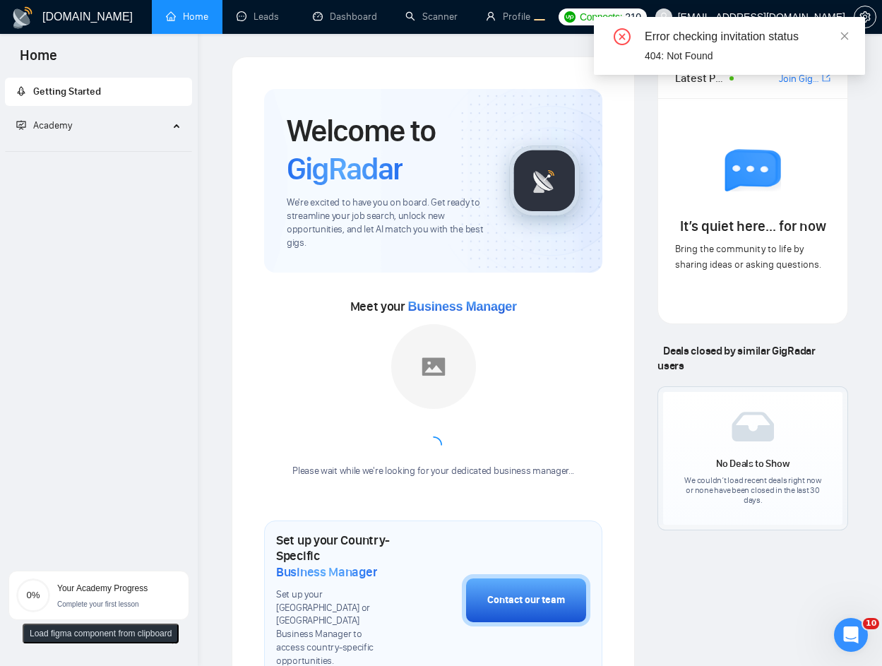
click at [839, 42] on div "Error checking invitation status" at bounding box center [746, 36] width 203 height 17
click at [839, 40] on div "Error checking invitation status" at bounding box center [746, 36] width 203 height 17
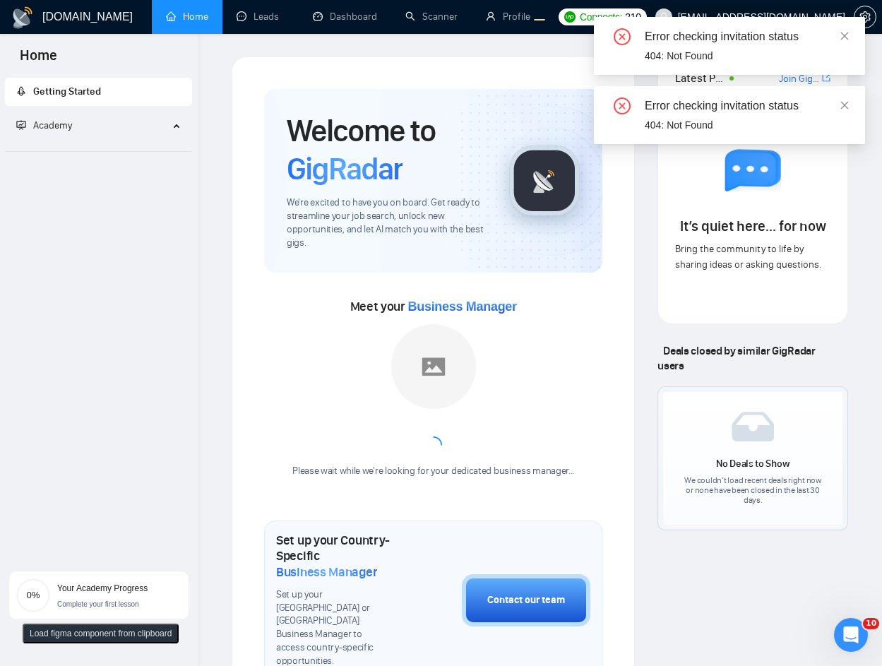
click at [836, 28] on div "Error checking invitation status" at bounding box center [746, 36] width 203 height 17
click at [841, 35] on icon "close" at bounding box center [845, 36] width 10 height 10
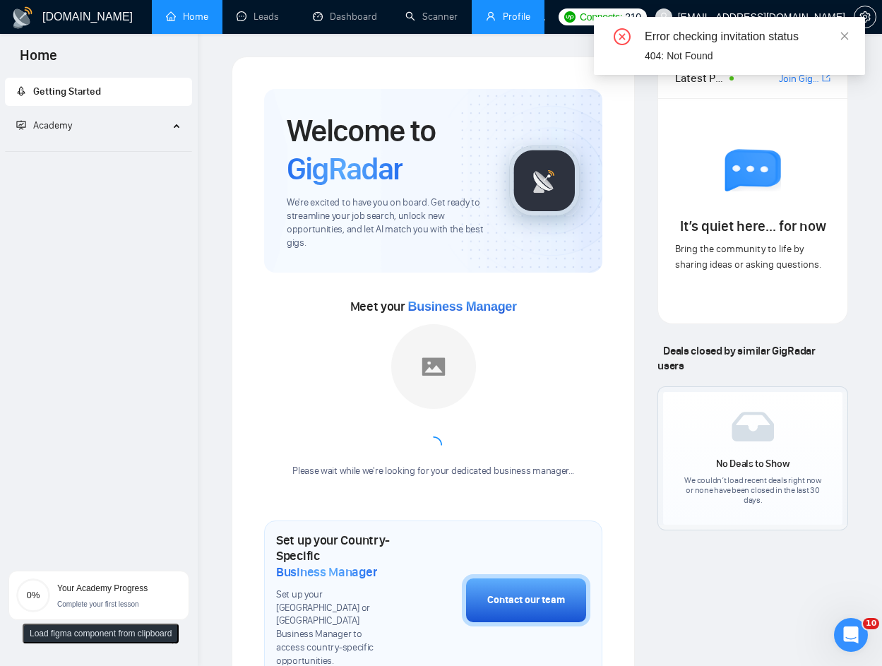
click at [494, 11] on link "Profile" at bounding box center [508, 17] width 45 height 12
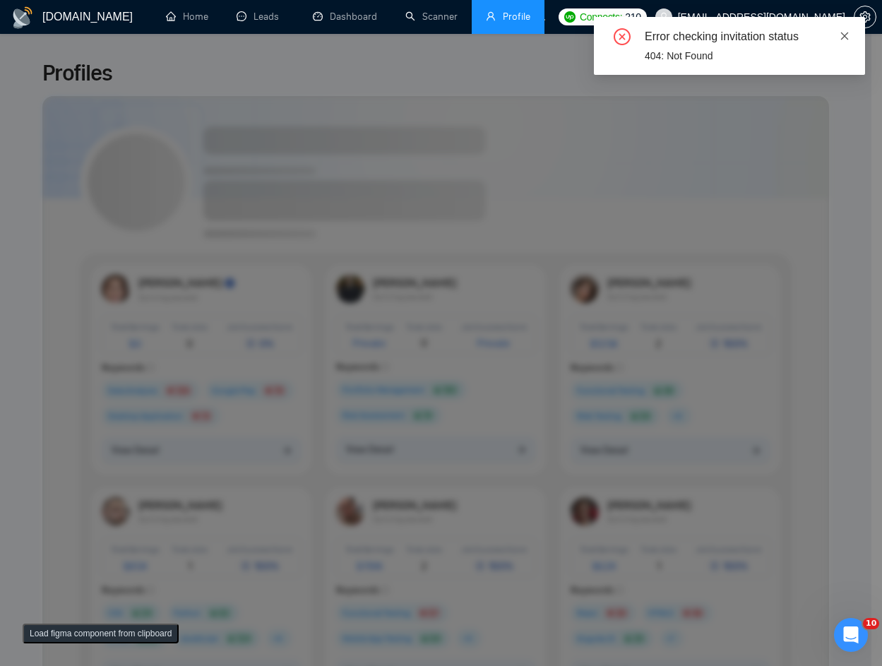
click at [843, 37] on icon "close" at bounding box center [845, 36] width 8 height 8
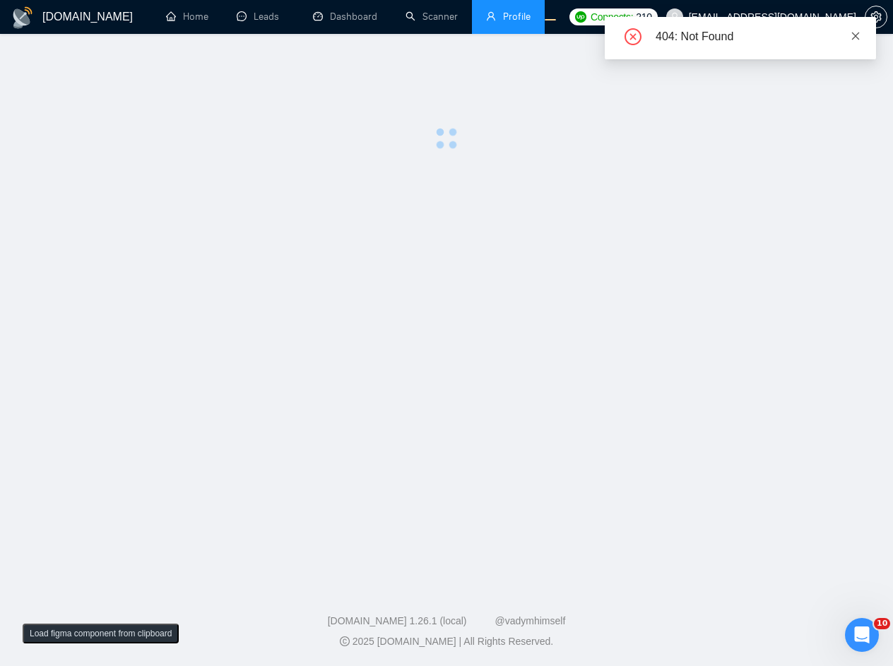
click at [856, 34] on icon "close" at bounding box center [856, 36] width 10 height 10
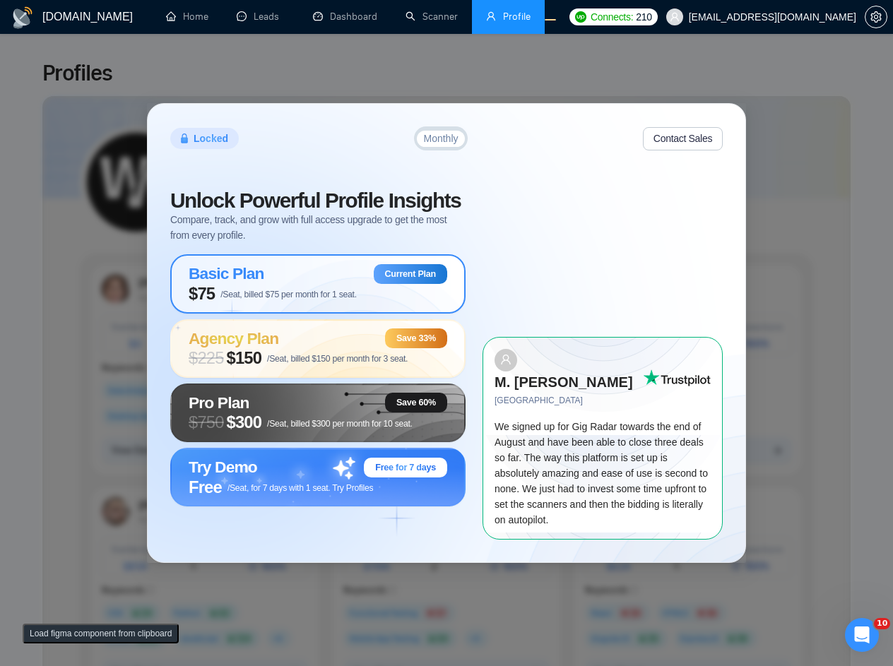
click at [822, 226] on div "Locked Monthly Contact Sales Unlock Powerful Profile Insights Compare, track, a…" at bounding box center [446, 333] width 893 height 666
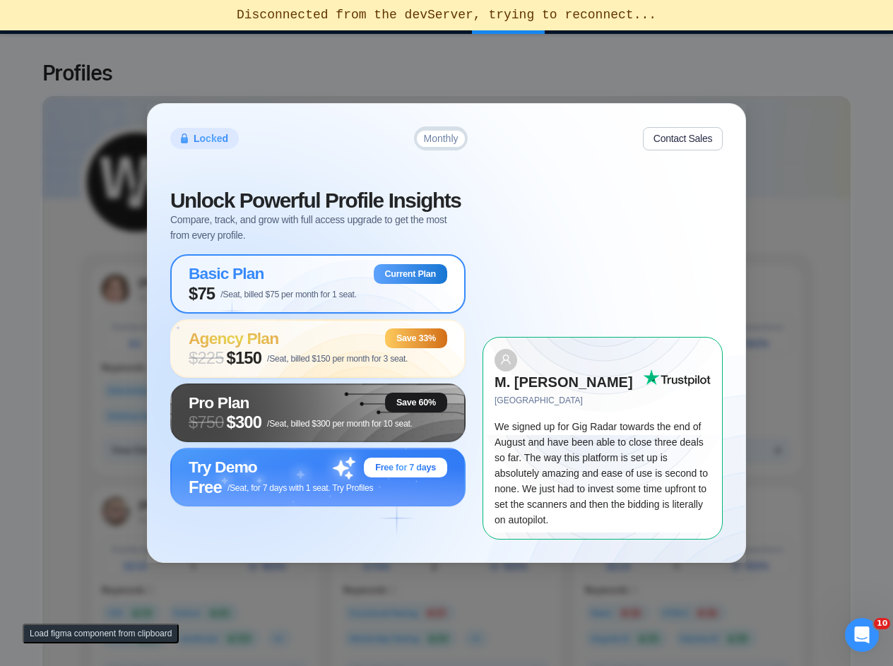
click at [737, 96] on div "Locked Monthly Contact Sales Unlock Powerful Profile Insights Compare, track, a…" at bounding box center [446, 333] width 893 height 666
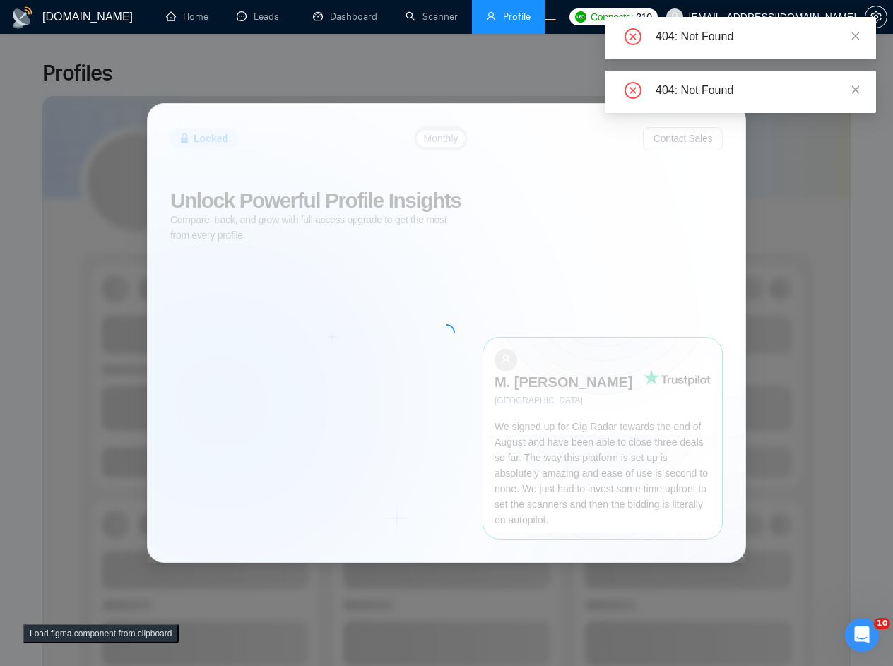
click at [848, 88] on div "404: Not Found" at bounding box center [757, 90] width 203 height 17
click at [855, 87] on icon "close" at bounding box center [856, 90] width 10 height 10
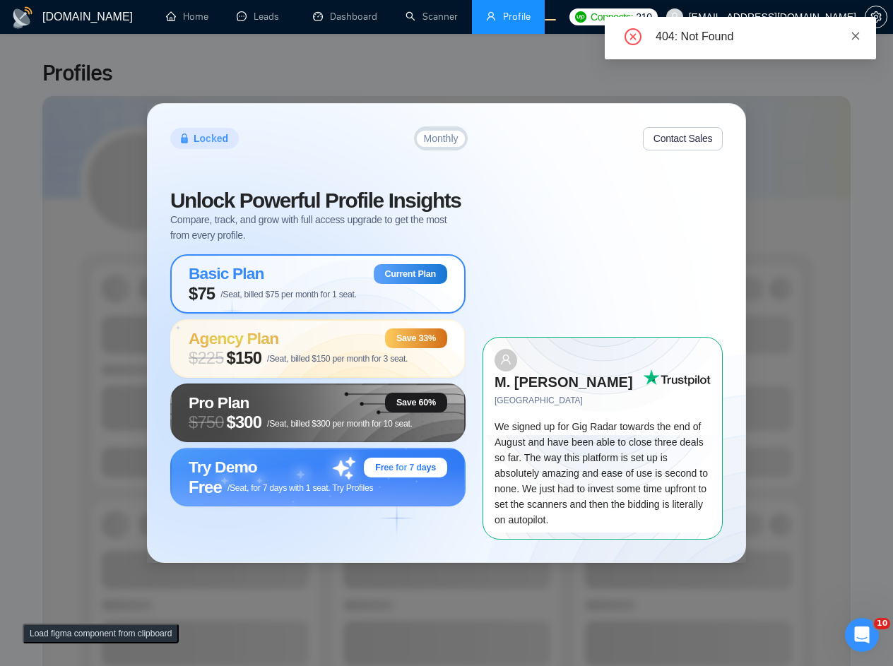
click at [859, 29] on link at bounding box center [856, 36] width 10 height 16
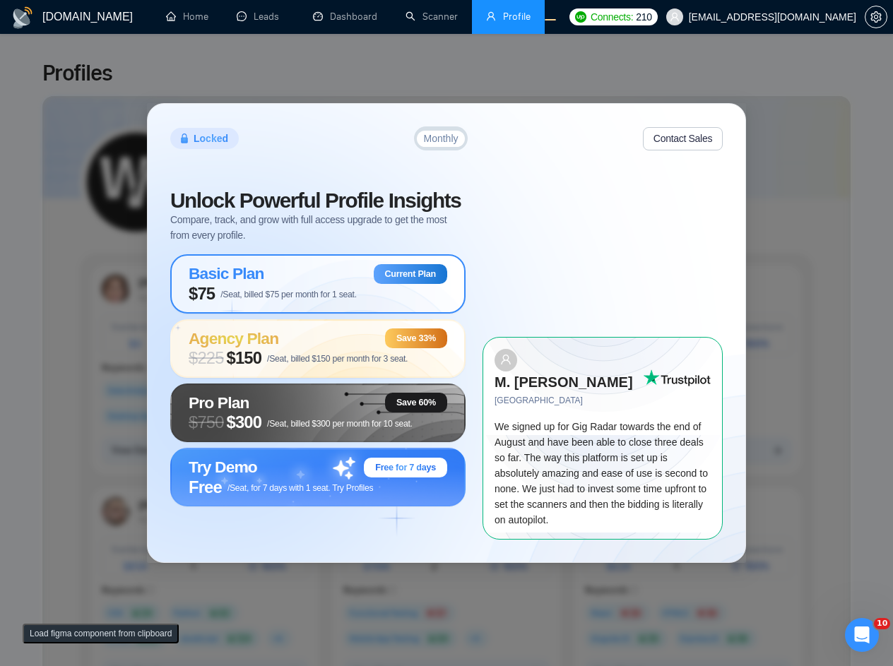
click at [815, 292] on div "Locked Monthly Contact Sales Unlock Powerful Profile Insights Compare, track, a…" at bounding box center [446, 333] width 893 height 666
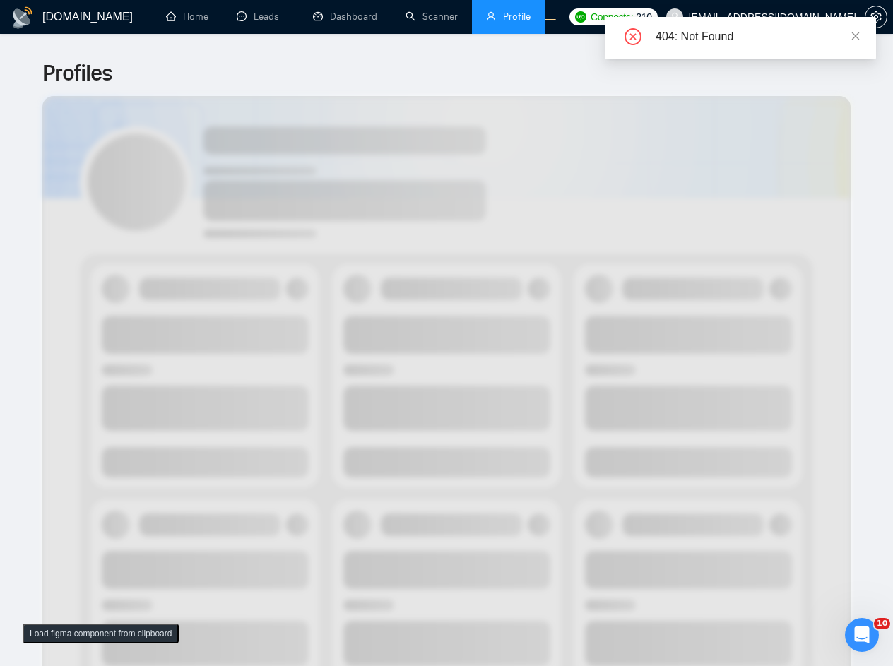
click at [856, 35] on icon "close" at bounding box center [856, 36] width 8 height 8
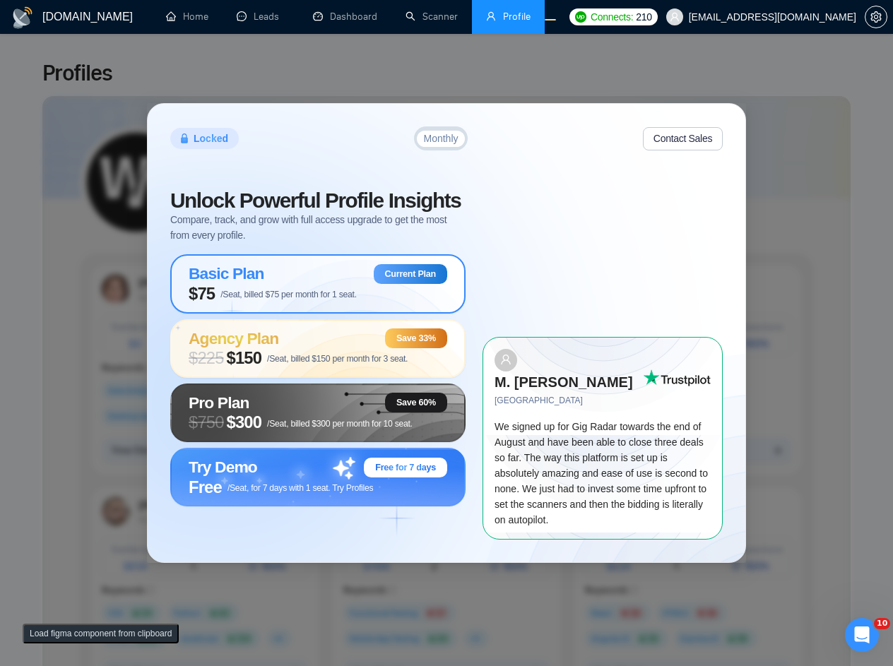
click at [854, 38] on div "Locked Monthly Contact Sales Unlock Powerful Profile Insights Compare, track, a…" at bounding box center [446, 333] width 893 height 666
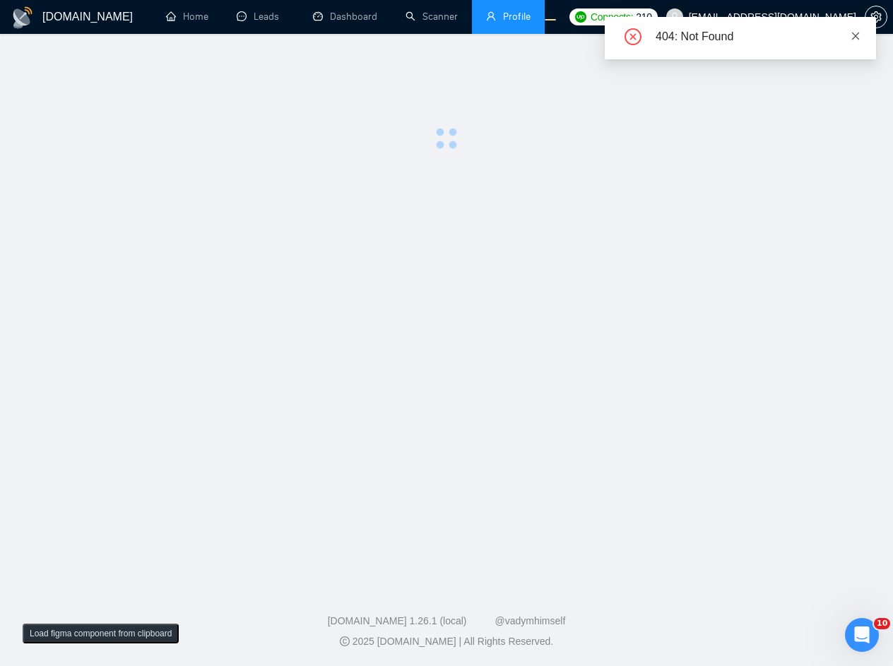
click at [857, 33] on icon "close" at bounding box center [856, 36] width 10 height 10
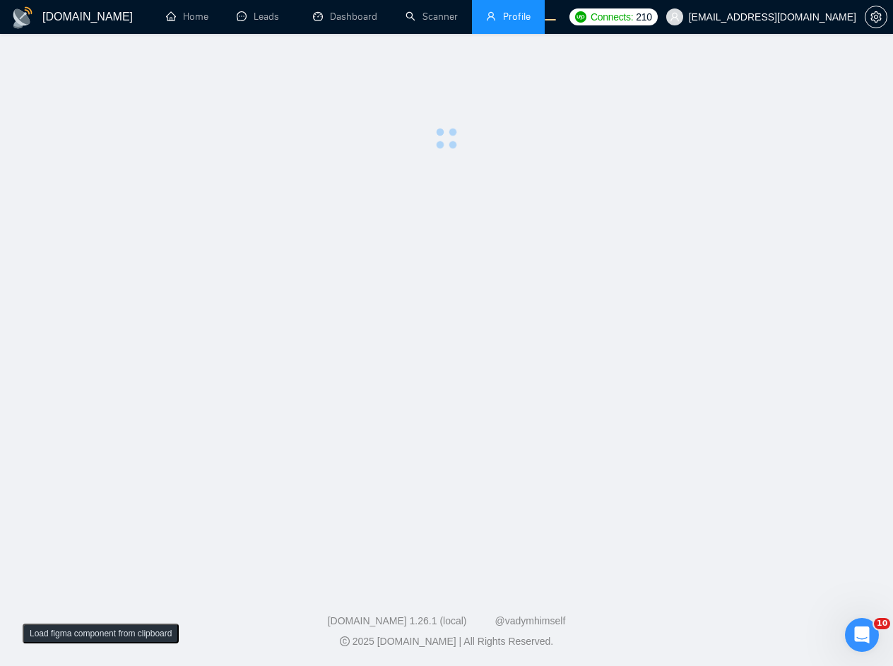
click at [707, 287] on main at bounding box center [447, 307] width 848 height 501
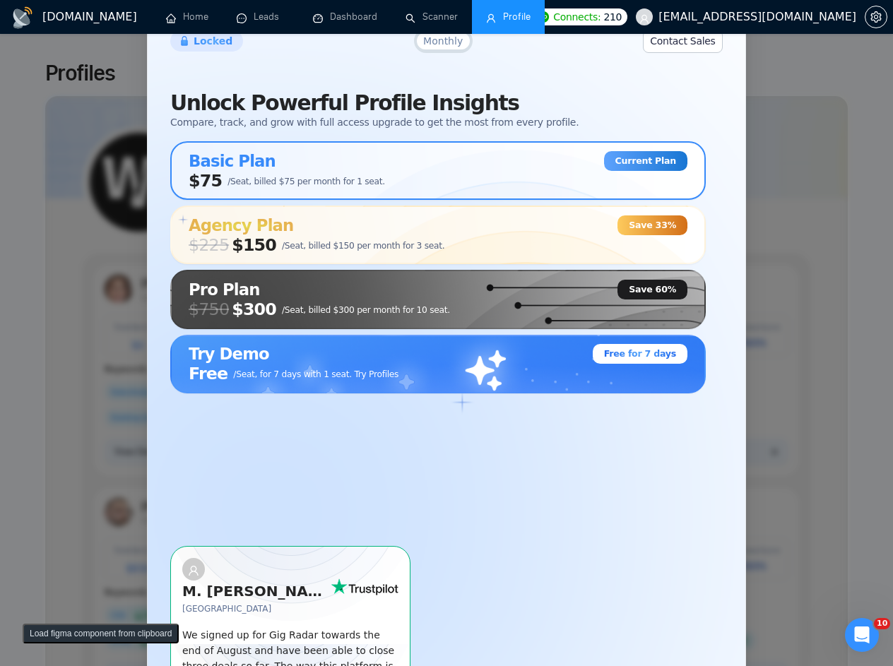
click at [817, 131] on div "Locked Monthly Contact Sales Unlock Powerful Profile Insights Compare, track, a…" at bounding box center [446, 333] width 893 height 666
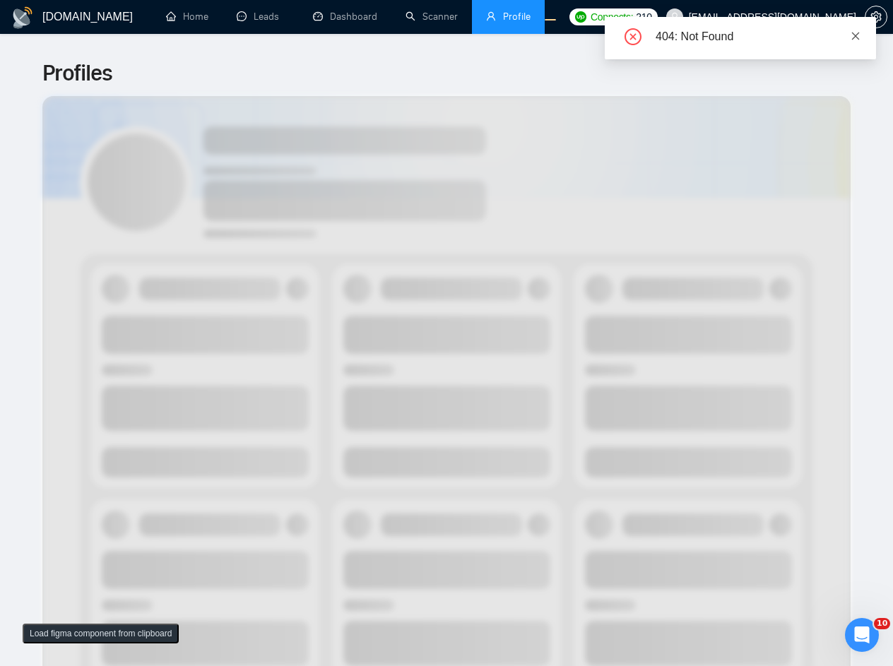
click at [856, 42] on link at bounding box center [856, 36] width 10 height 16
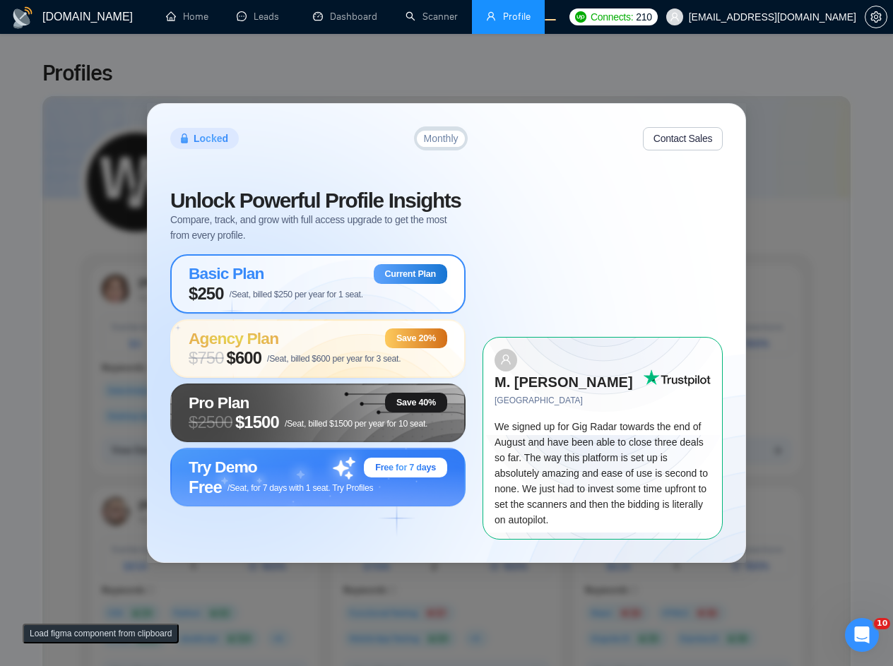
click at [834, 185] on div "Locked Monthly Contact Sales Unlock Powerful Profile Insights Compare, track, a…" at bounding box center [446, 333] width 893 height 666
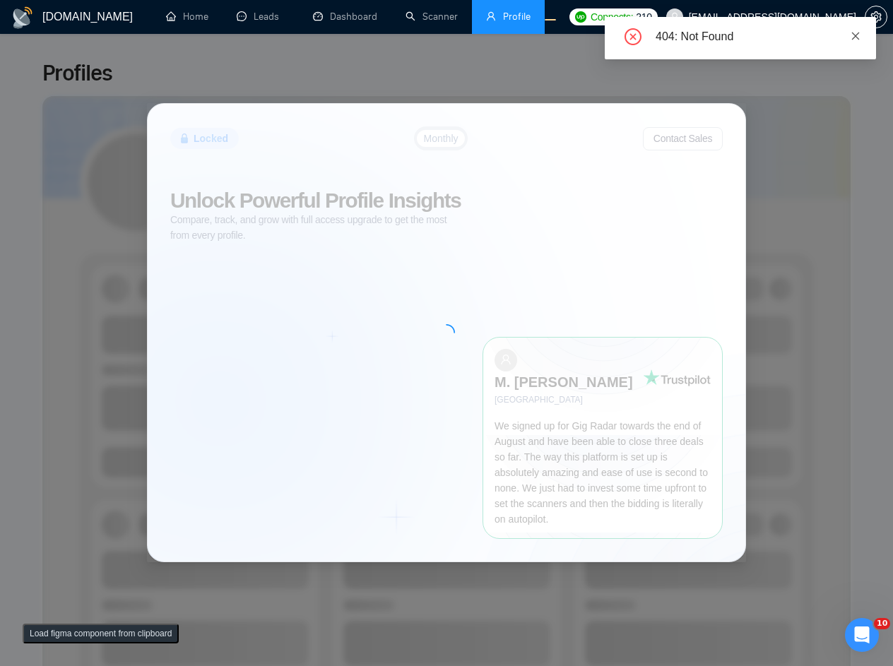
click at [855, 37] on icon "close" at bounding box center [856, 36] width 8 height 8
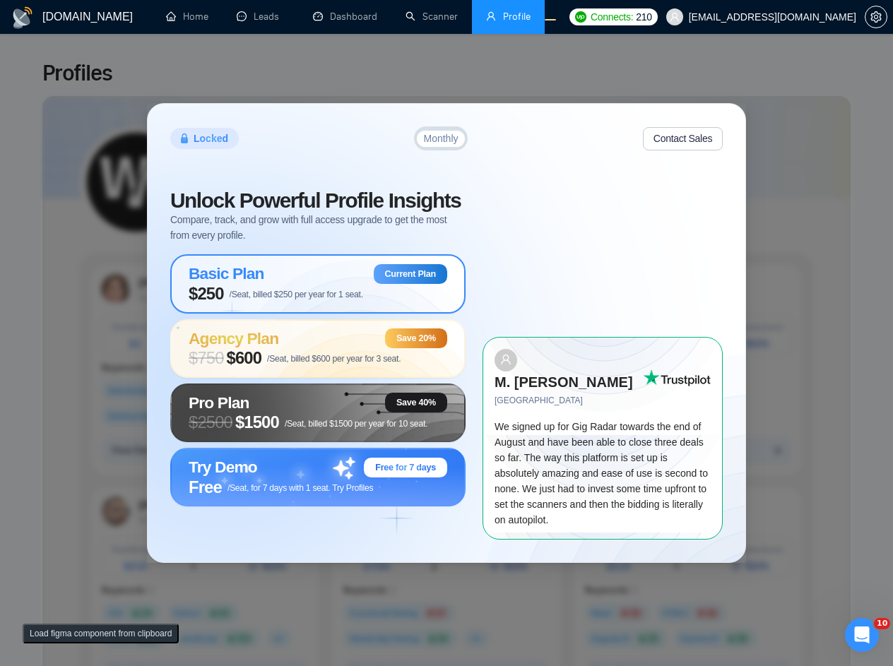
click at [632, 69] on div "Locked Monthly Contact Sales Unlock Powerful Profile Insights Compare, track, a…" at bounding box center [446, 333] width 893 height 666
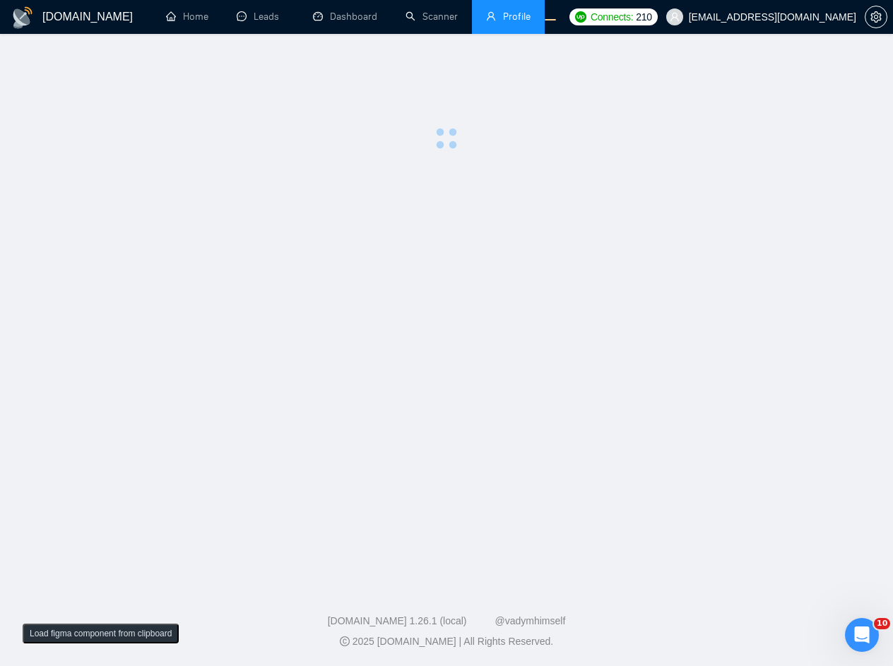
click at [611, 282] on main at bounding box center [447, 307] width 848 height 501
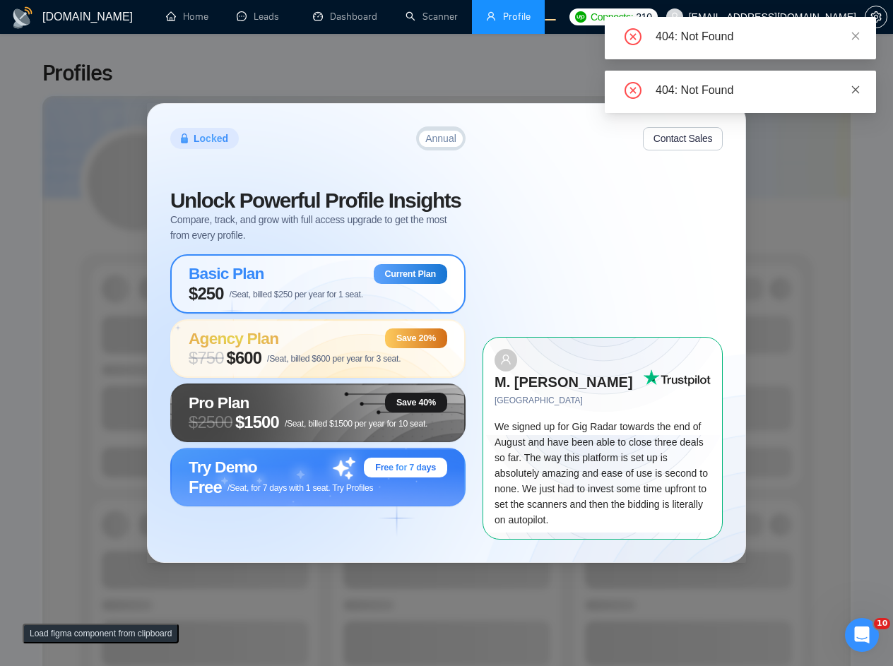
click at [856, 96] on link at bounding box center [856, 90] width 10 height 16
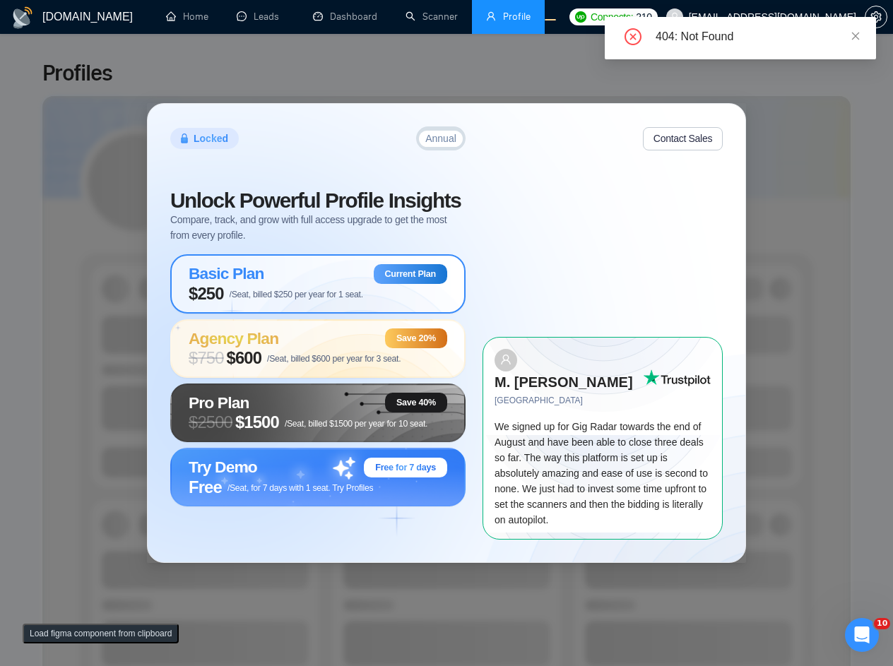
click at [860, 35] on div "404: Not Found" at bounding box center [740, 38] width 271 height 42
click at [860, 38] on div "404: Not Found" at bounding box center [740, 38] width 271 height 42
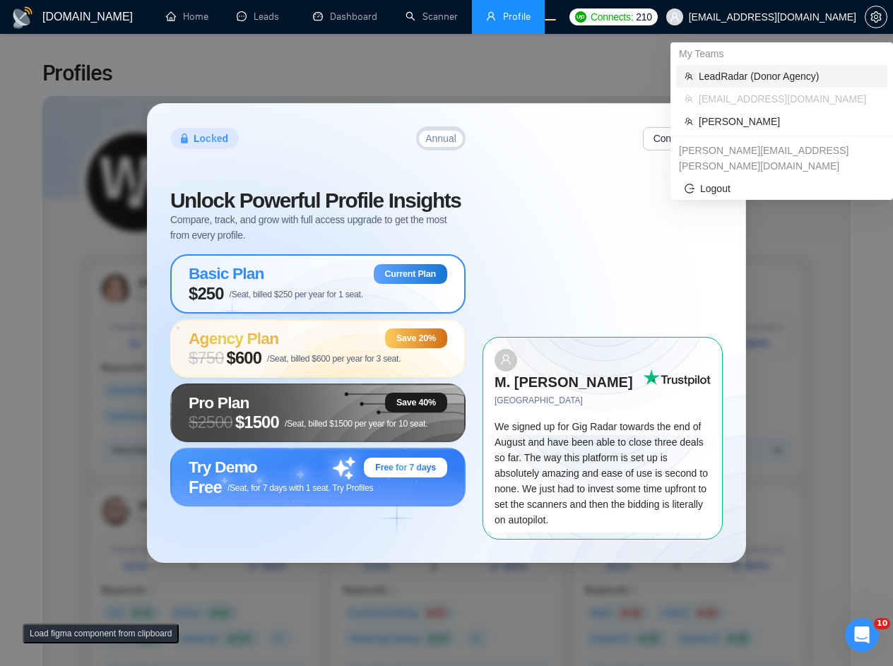
click at [765, 76] on span "LeadRadar (Donor Agency)" at bounding box center [789, 77] width 180 height 16
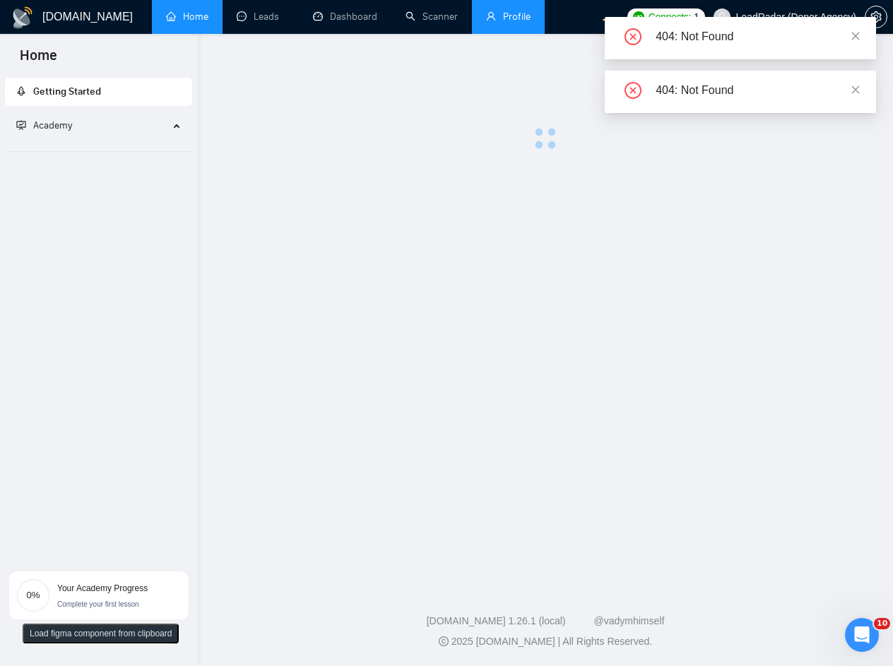
click at [504, 21] on link "Profile" at bounding box center [508, 17] width 45 height 12
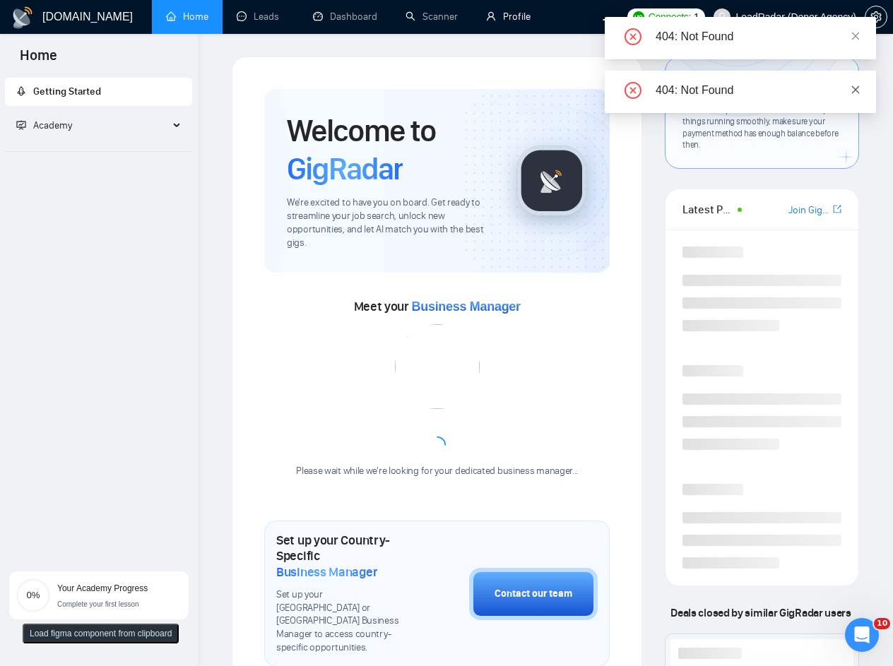
click at [852, 93] on icon "close" at bounding box center [856, 89] width 8 height 8
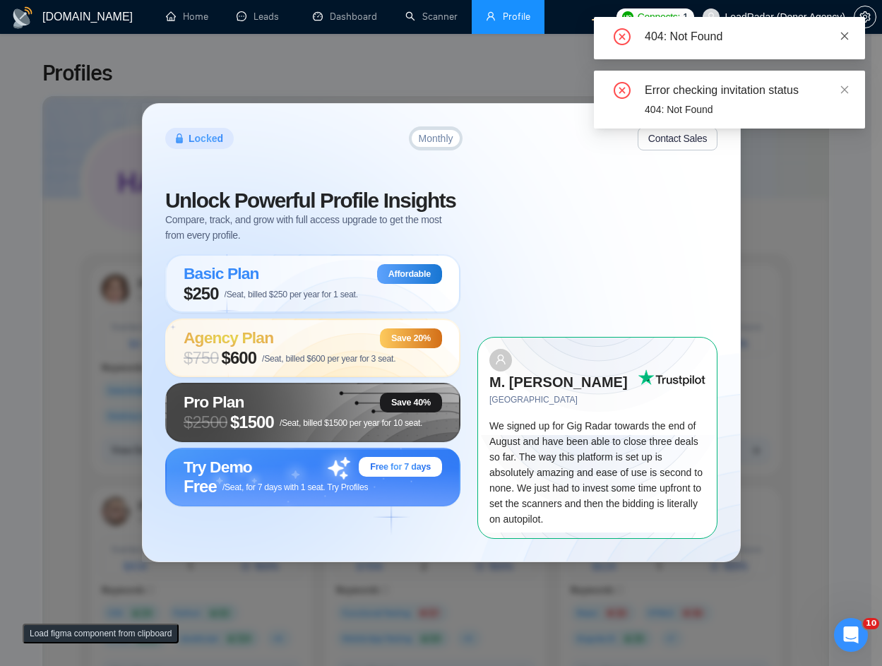
click at [843, 31] on icon "close" at bounding box center [845, 36] width 10 height 10
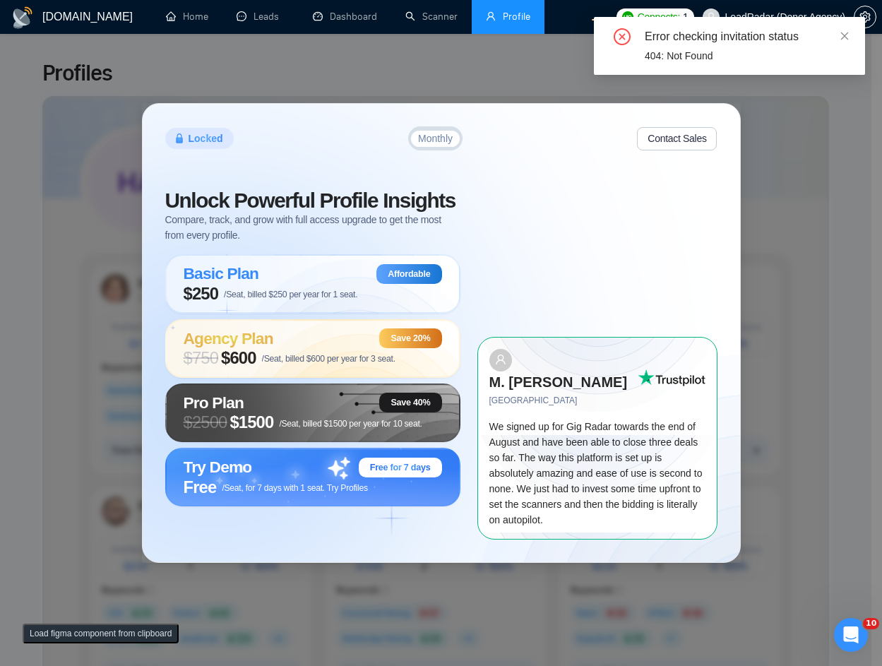
click at [855, 32] on div "Error checking invitation status 404: Not Found" at bounding box center [729, 46] width 271 height 58
click at [848, 32] on icon "close" at bounding box center [845, 36] width 10 height 10
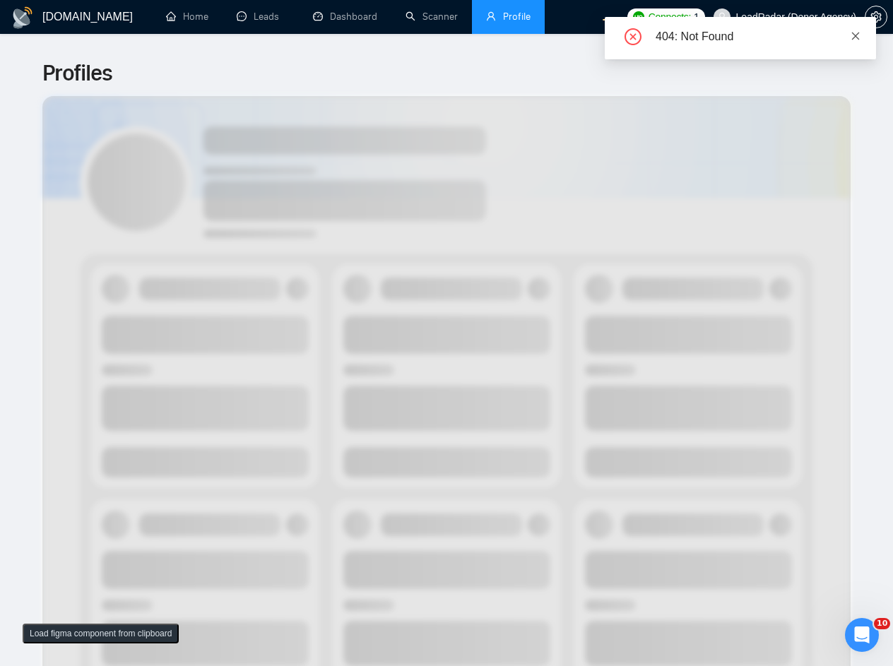
click at [855, 34] on icon "close" at bounding box center [856, 36] width 10 height 10
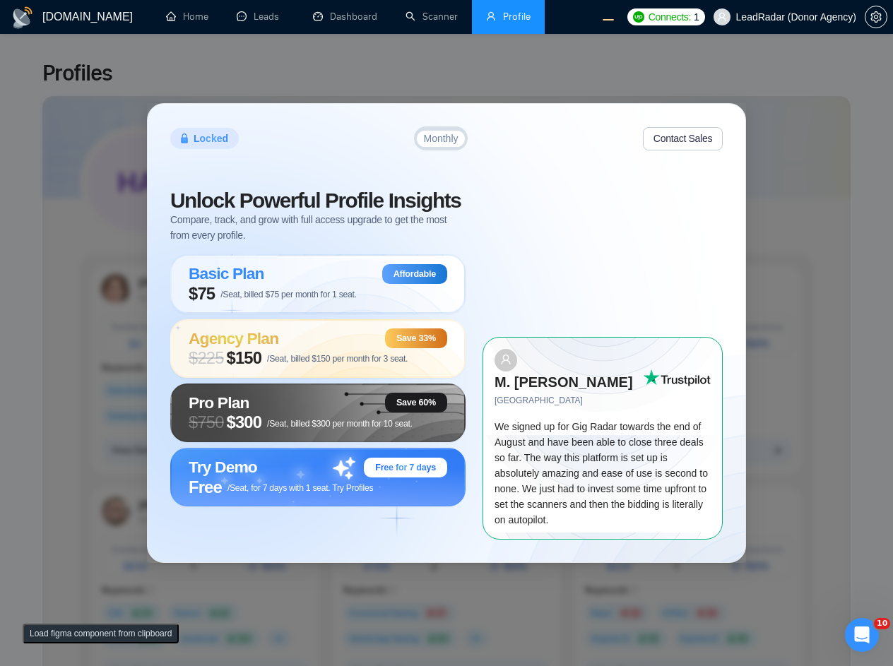
click at [858, 37] on body "[DOMAIN_NAME] Home Leads Dashboard Scanner Profile Connects: 1 LeadRadar (Donor…" at bounding box center [446, 333] width 893 height 666
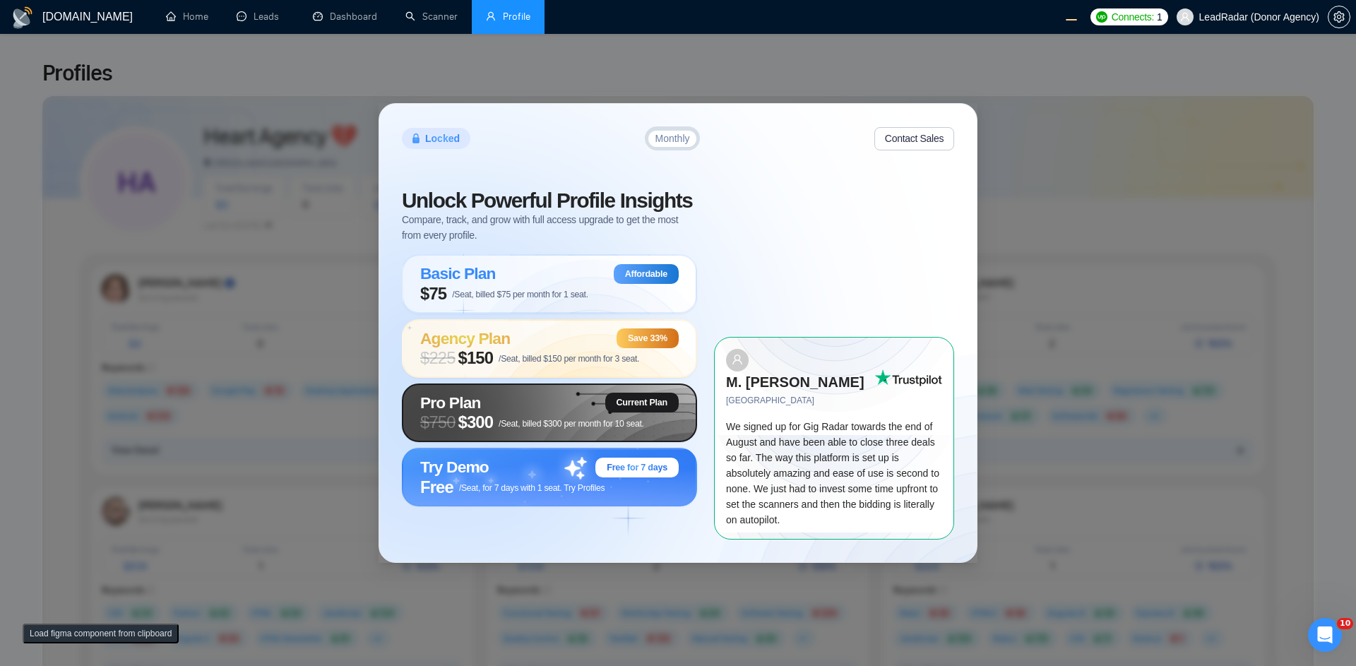
click at [836, 78] on div "Locked Monthly Contact Sales Unlock Powerful Profile Insights Compare, track, a…" at bounding box center [678, 333] width 1356 height 666
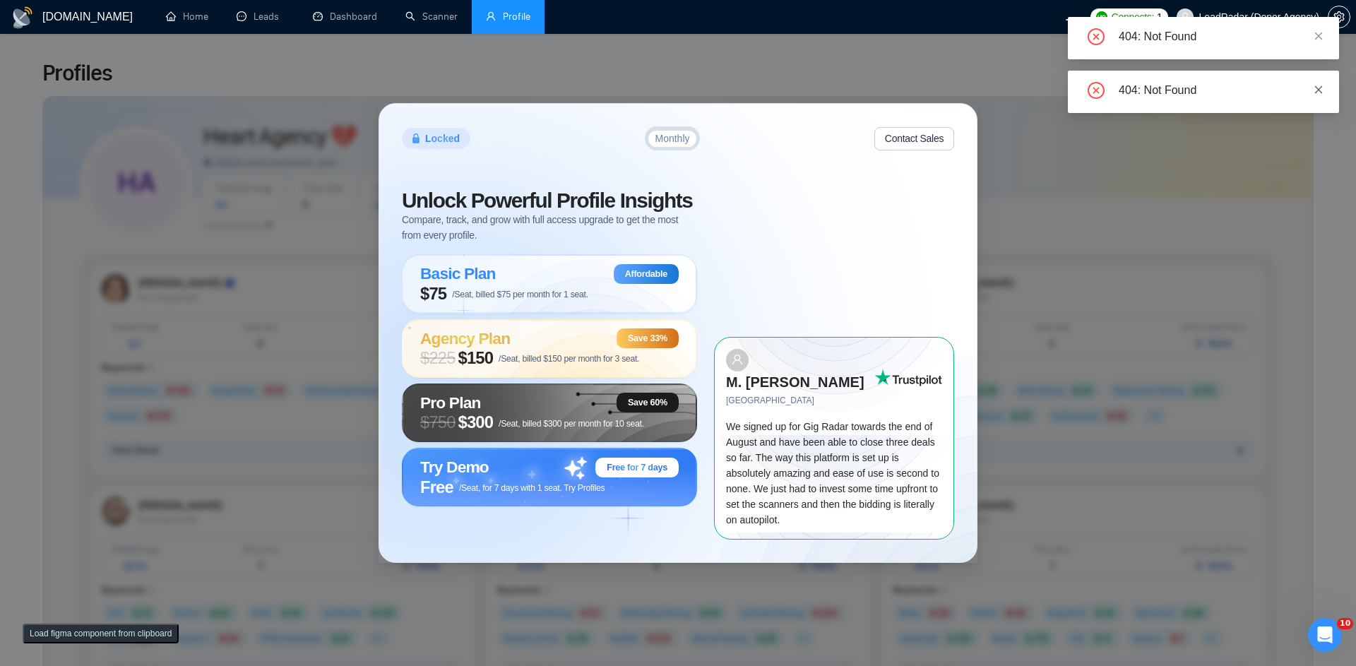
click at [1321, 90] on icon "close" at bounding box center [1319, 90] width 10 height 10
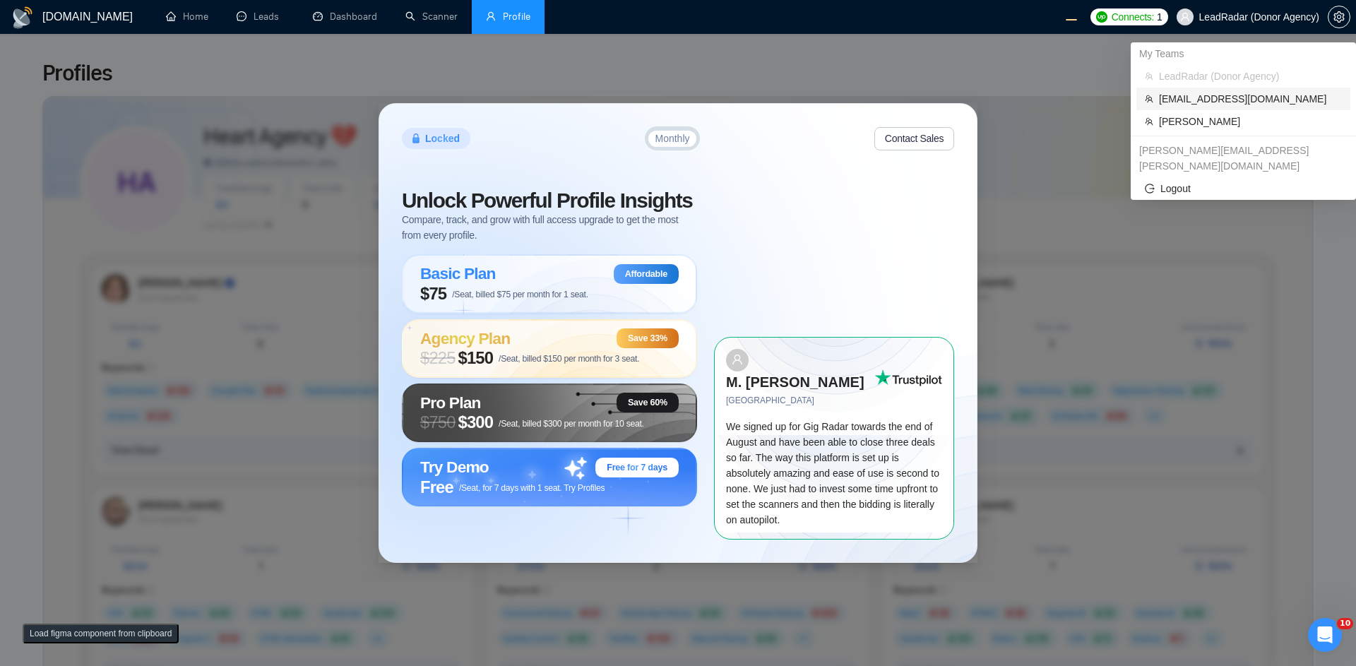
click at [1238, 99] on span "[EMAIL_ADDRESS][DOMAIN_NAME]" at bounding box center [1250, 99] width 183 height 16
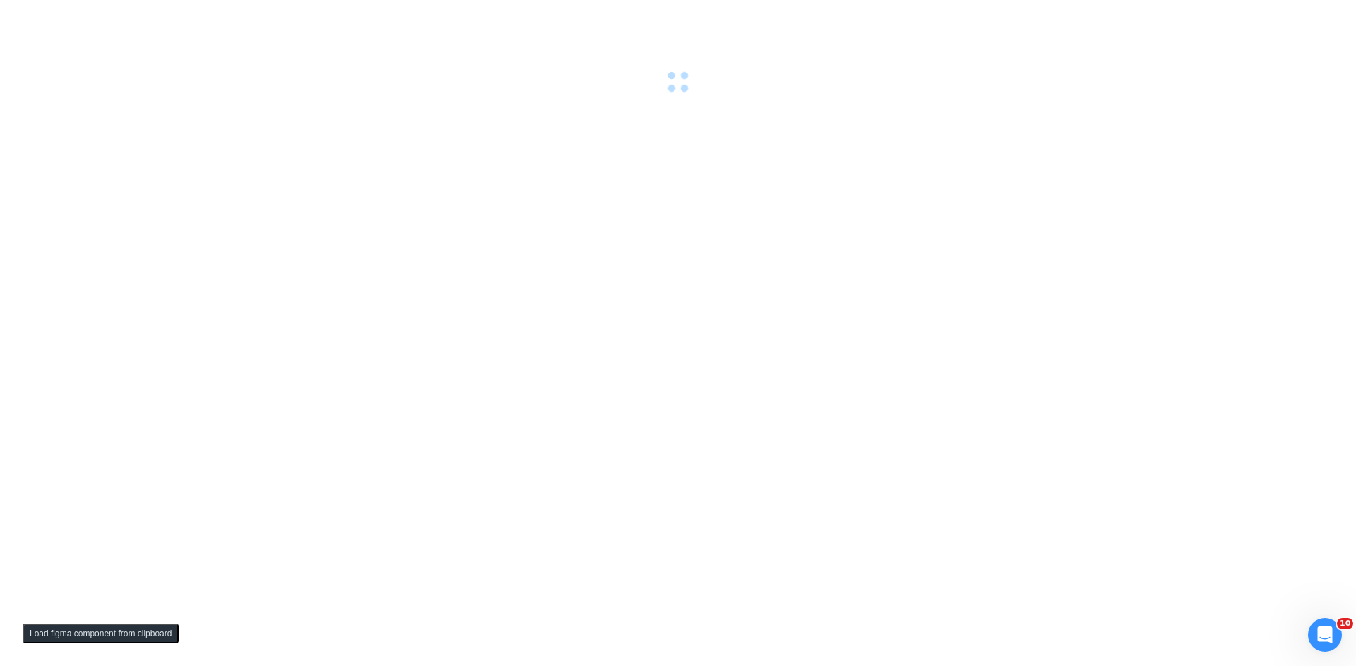
click at [355, 105] on div at bounding box center [678, 333] width 1356 height 666
click at [546, 25] on div at bounding box center [678, 46] width 1356 height 93
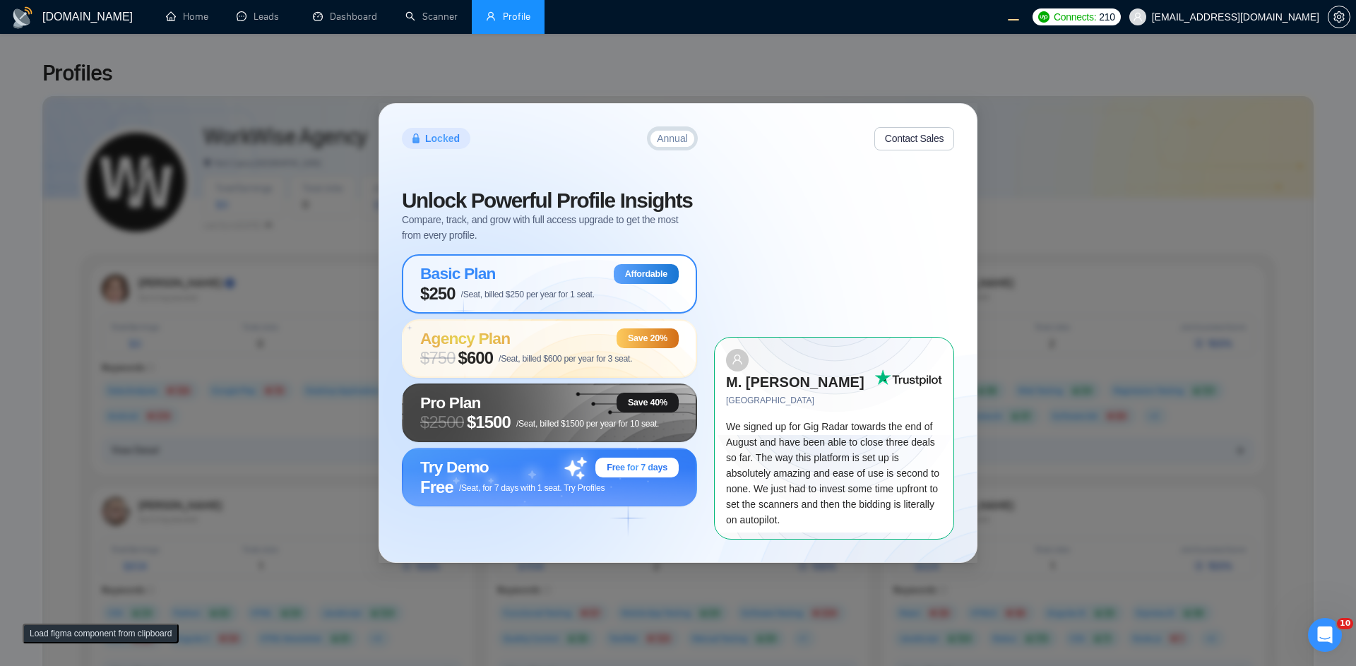
click at [513, 300] on span "/Seat, billed $250 per year for 1 seat." at bounding box center [528, 295] width 134 height 10
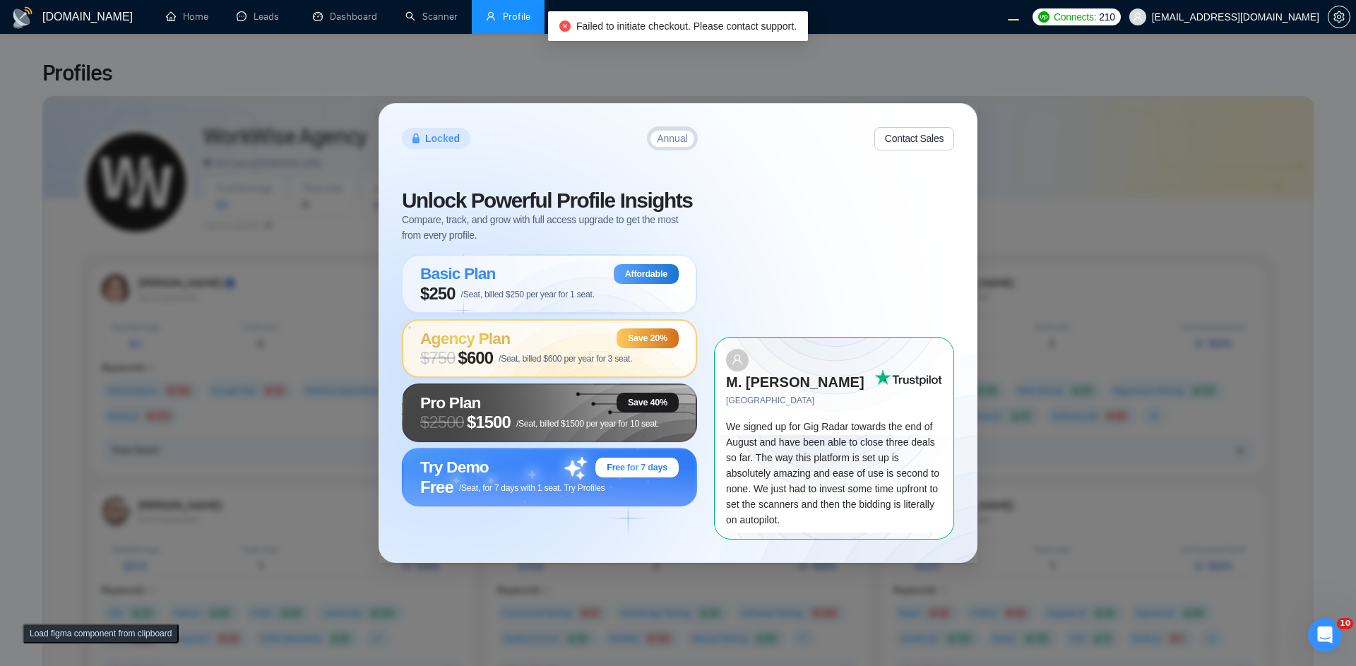
click at [509, 364] on span "/Seat, billed $600 per year for 3 seat." at bounding box center [566, 359] width 134 height 10
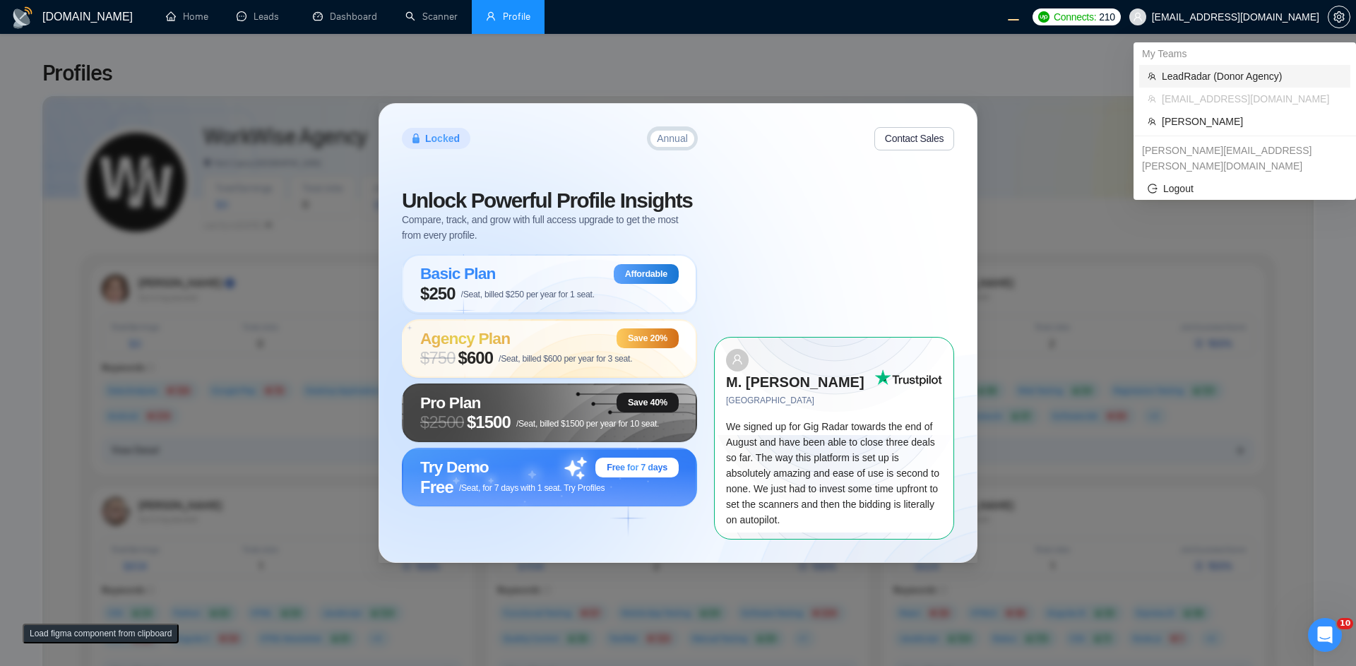
click at [1194, 74] on span "LeadRadar (Donor Agency)" at bounding box center [1252, 77] width 180 height 16
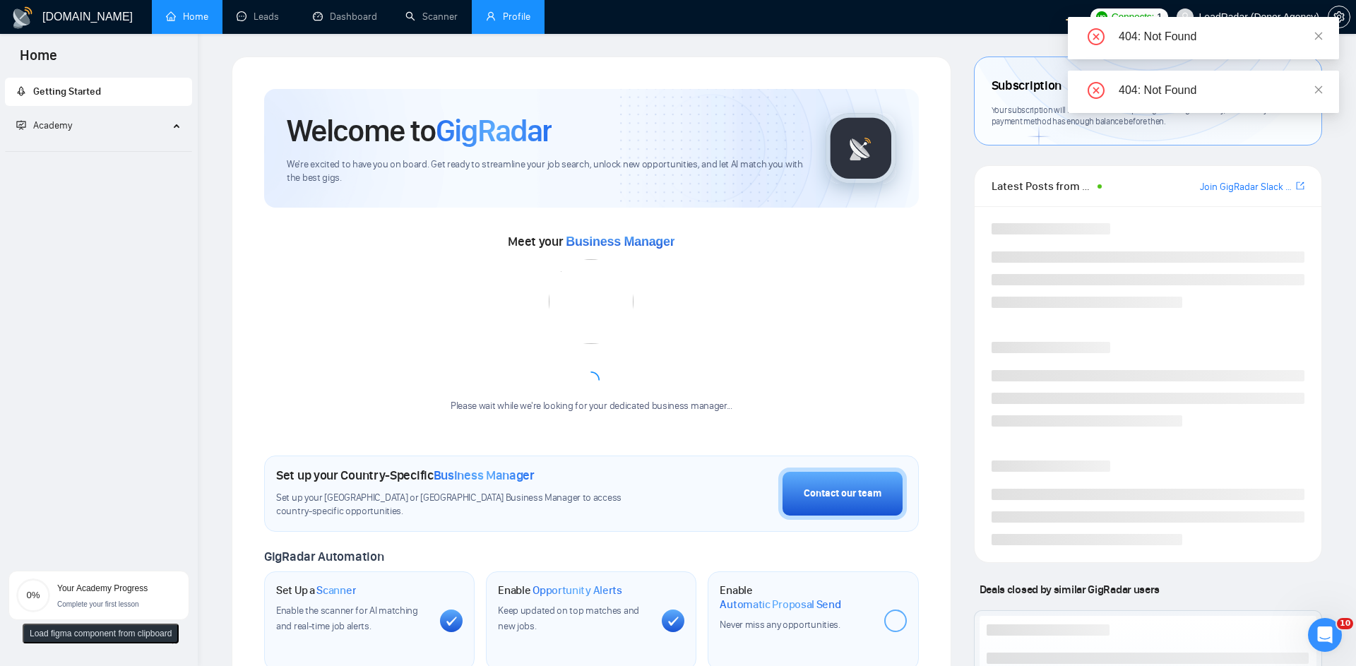
click at [431, 20] on link "Scanner" at bounding box center [431, 17] width 52 height 12
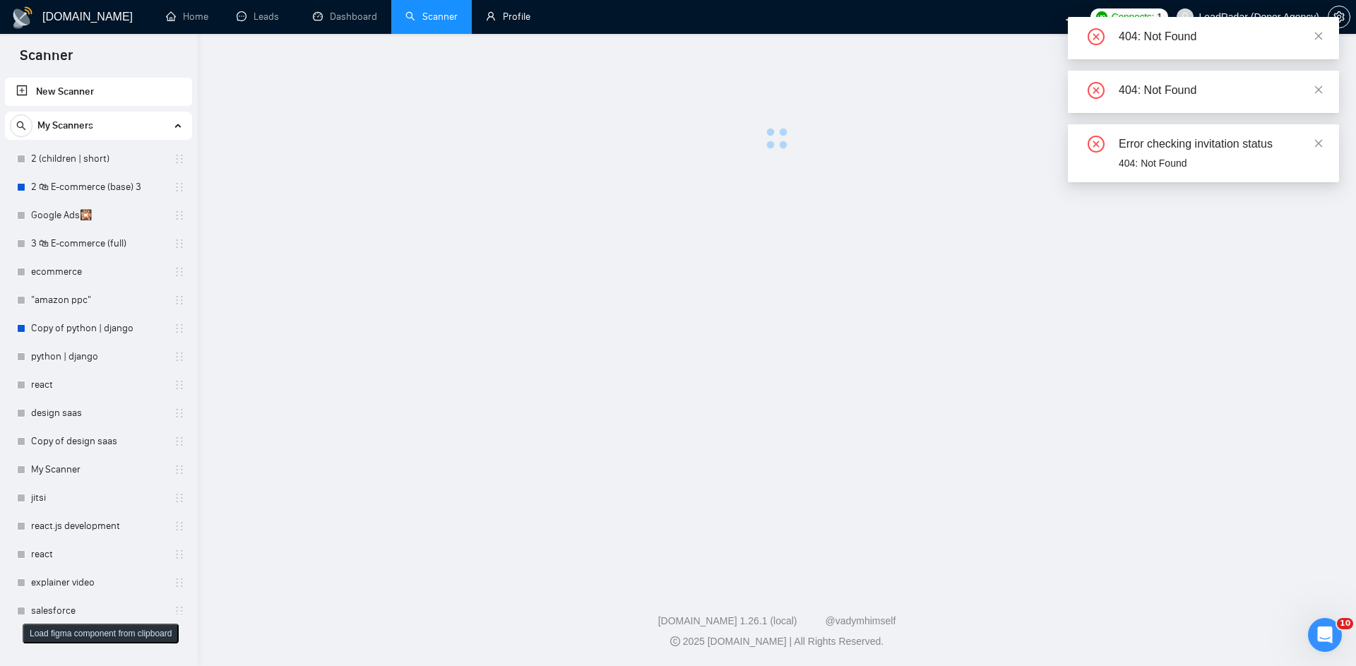
drag, startPoint x: 504, startPoint y: 19, endPoint x: 78, endPoint y: 2, distance: 425.6
click at [504, 20] on link "Profile" at bounding box center [508, 17] width 45 height 12
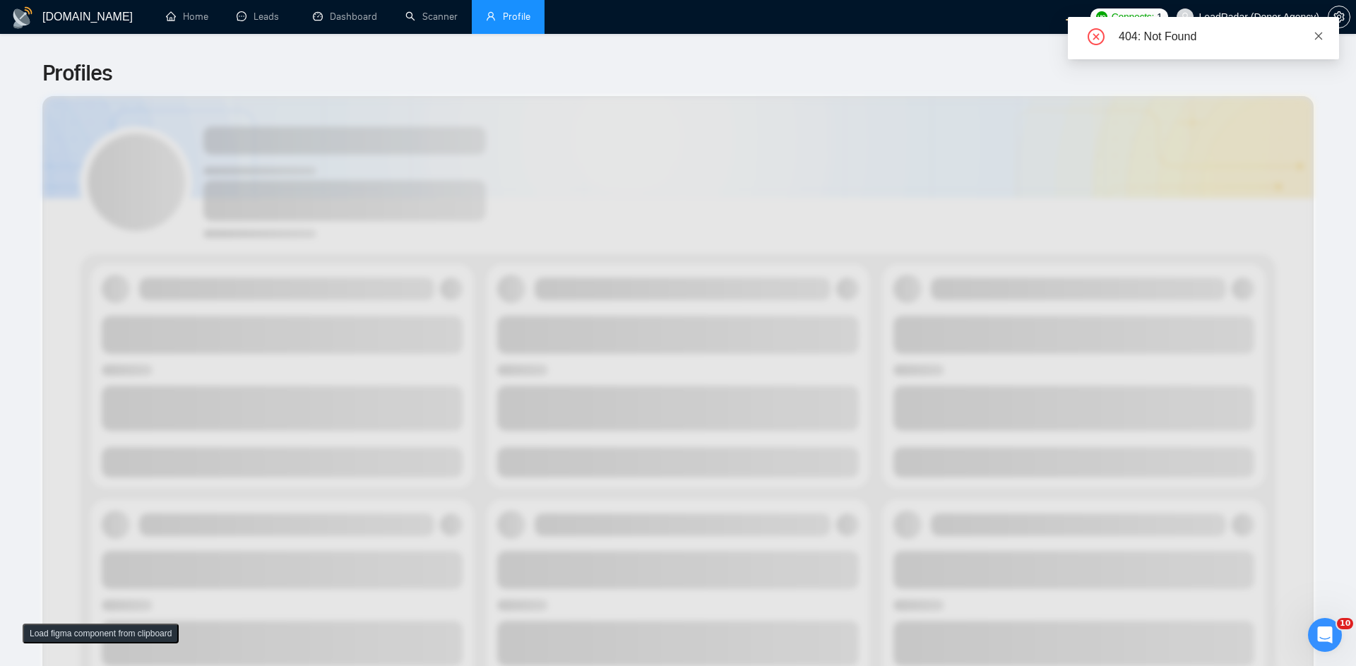
click at [1320, 34] on icon "close" at bounding box center [1319, 36] width 10 height 10
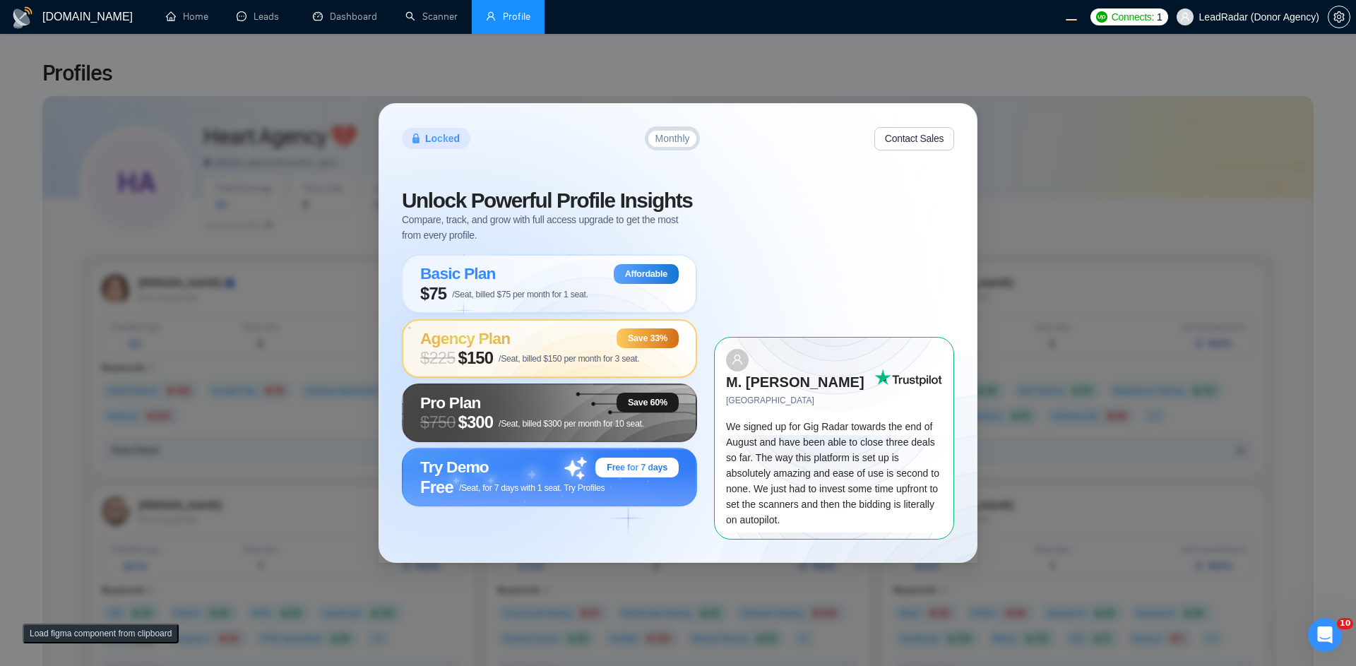
click at [531, 348] on div "Agency Plan Save 33%" at bounding box center [549, 338] width 259 height 20
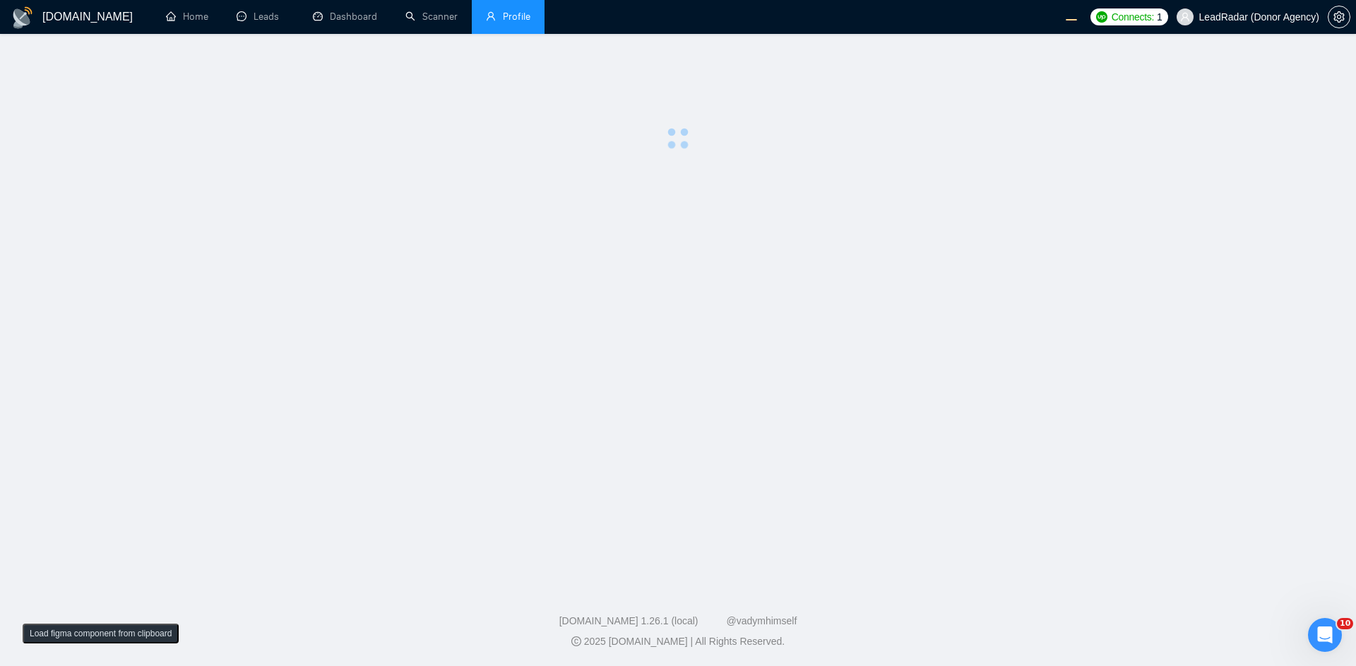
click at [821, 212] on main at bounding box center [678, 307] width 1311 height 501
